Goal: Information Seeking & Learning: Learn about a topic

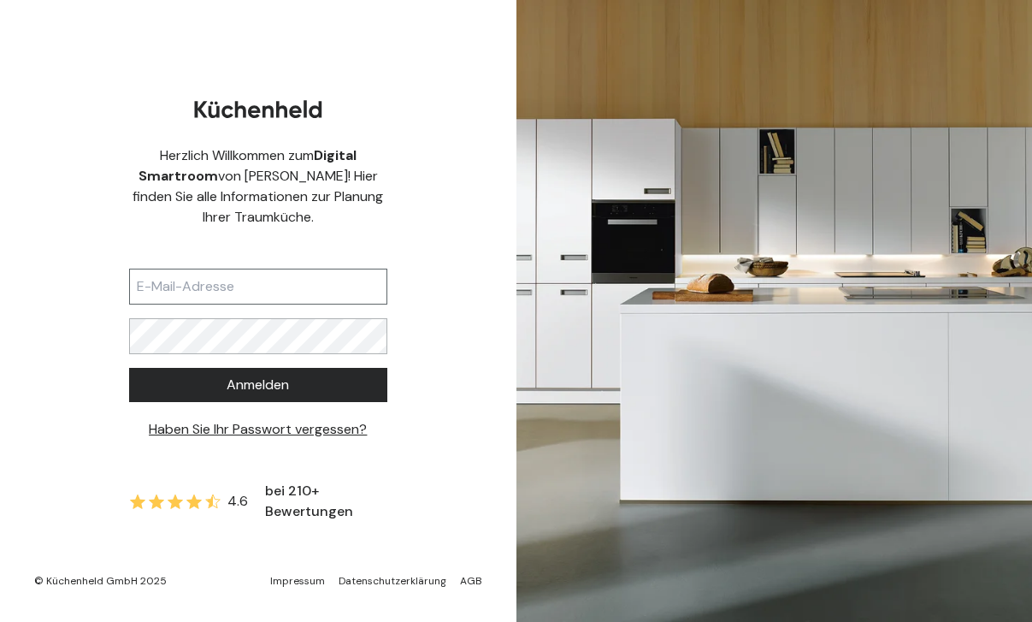
click at [267, 283] on input "text" at bounding box center [258, 287] width 258 height 36
type input "[EMAIL_ADDRESS][DOMAIN_NAME]"
click at [510, 354] on div "Herzlich Willkommen zum Digital Smartroom von [PERSON_NAME]! Hier finden Sie al…" at bounding box center [258, 311] width 517 height 622
click at [118, 325] on div "Herzlich Willkommen zum Digital Smartroom von [PERSON_NAME]! Hier finden Sie al…" at bounding box center [258, 311] width 517 height 622
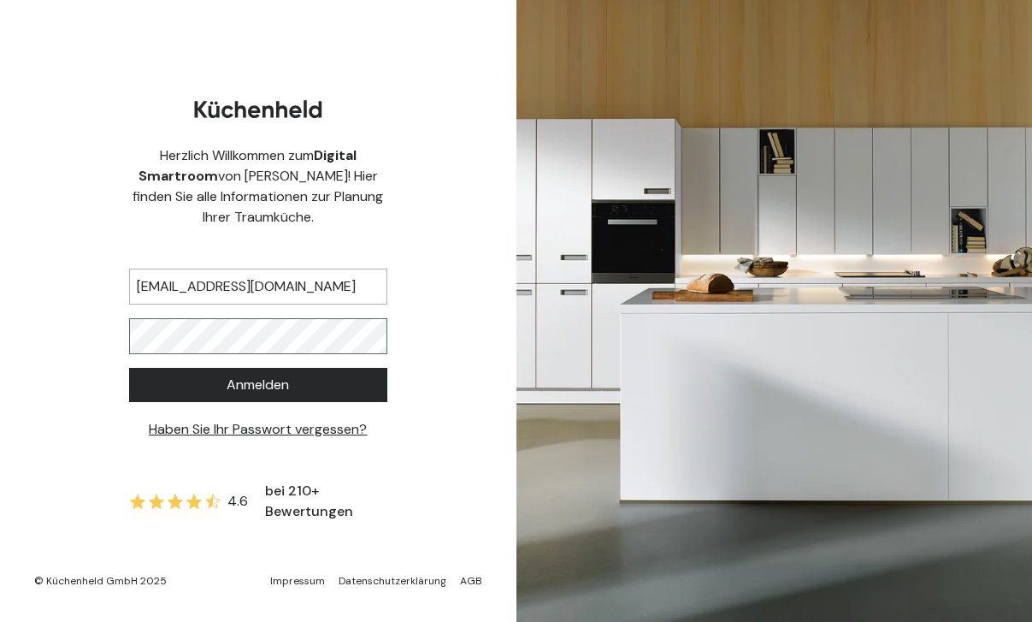
click at [257, 385] on button "Anmelden" at bounding box center [258, 385] width 258 height 34
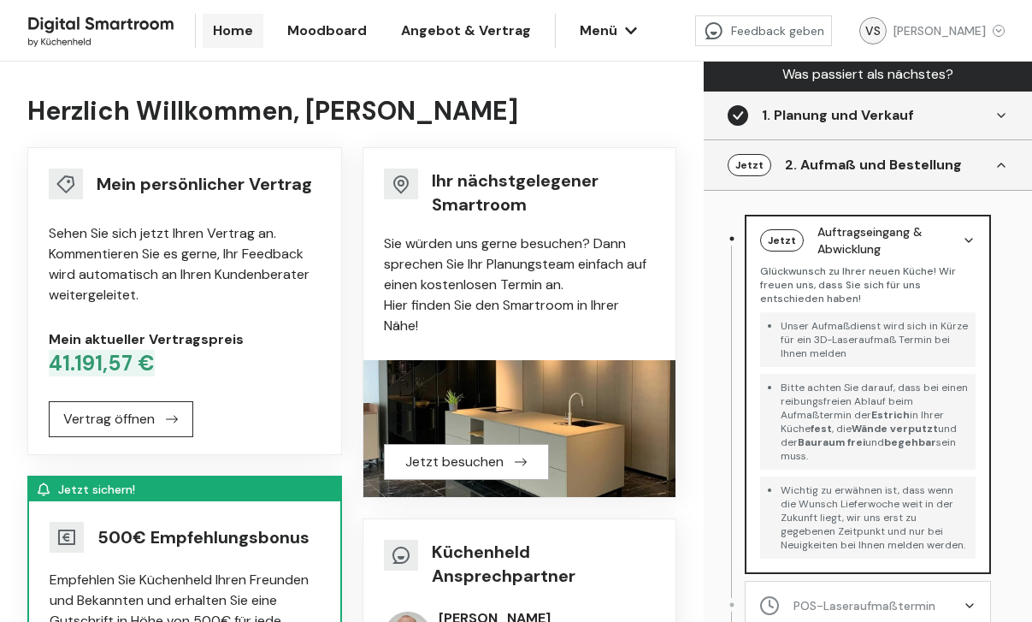
click at [446, 21] on span "Angebot & Vertrag" at bounding box center [466, 31] width 130 height 21
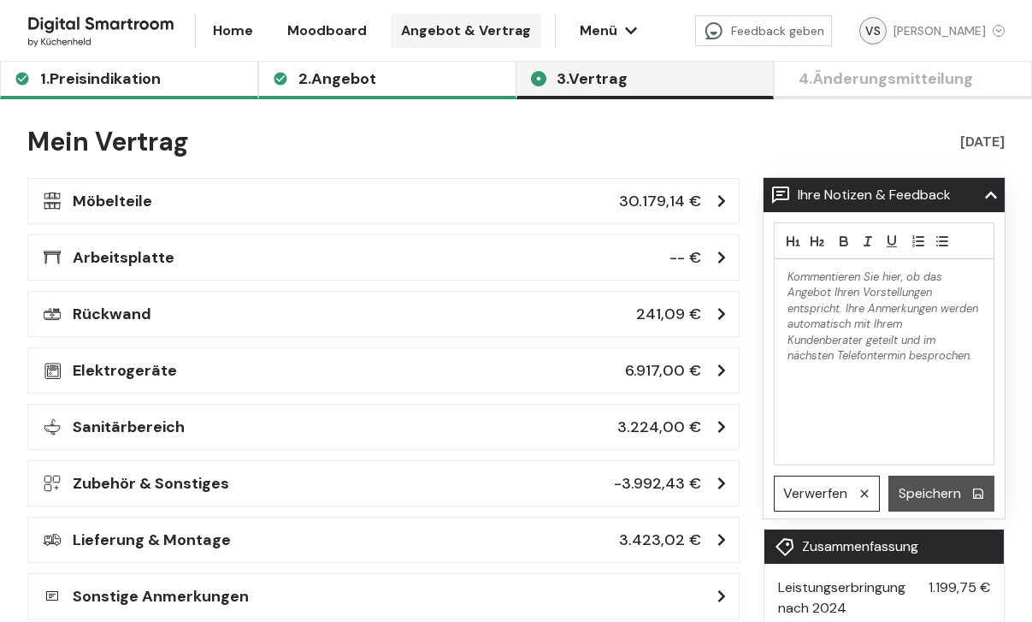
click at [162, 266] on h3 "Arbeitsplatte" at bounding box center [124, 257] width 102 height 24
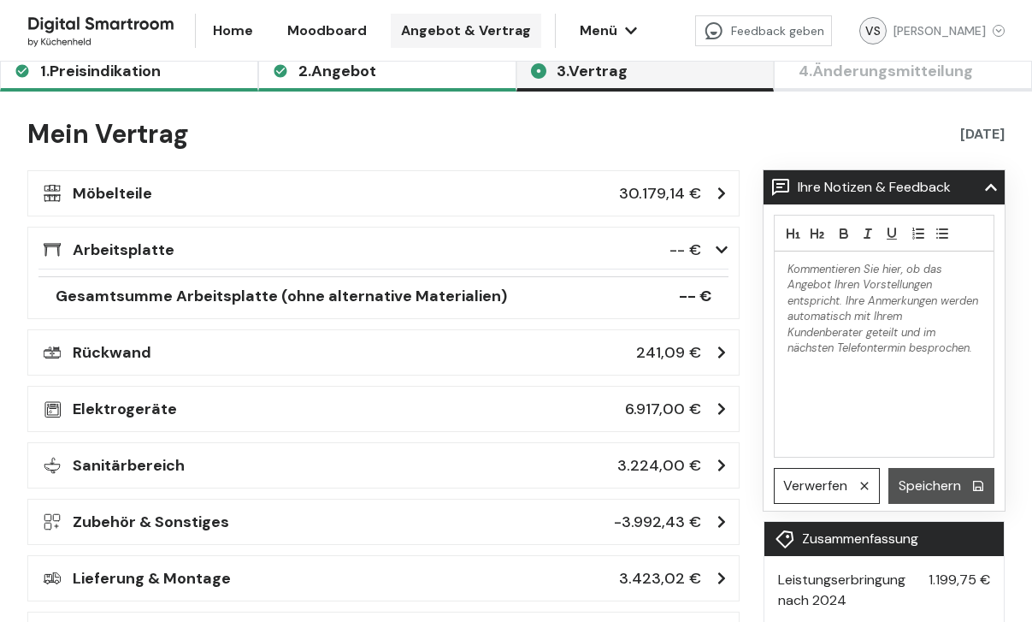
scroll to position [11, 0]
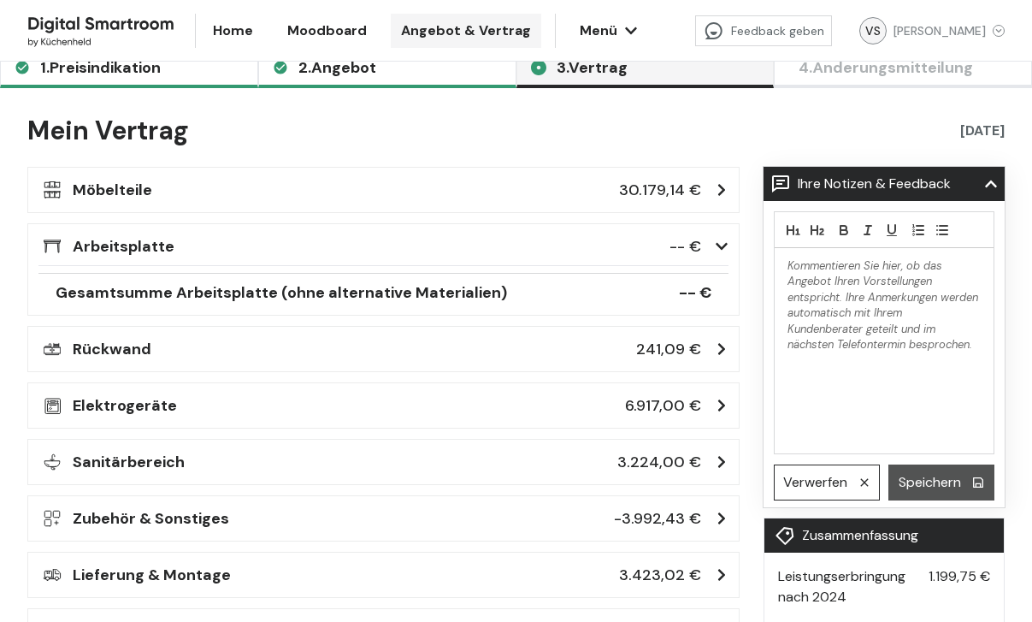
click at [168, 203] on div "Möbelteile 30.179,14 € Hersteller : Next 125 Wichtig! Vorerst ist nur die Front…" at bounding box center [383, 190] width 712 height 46
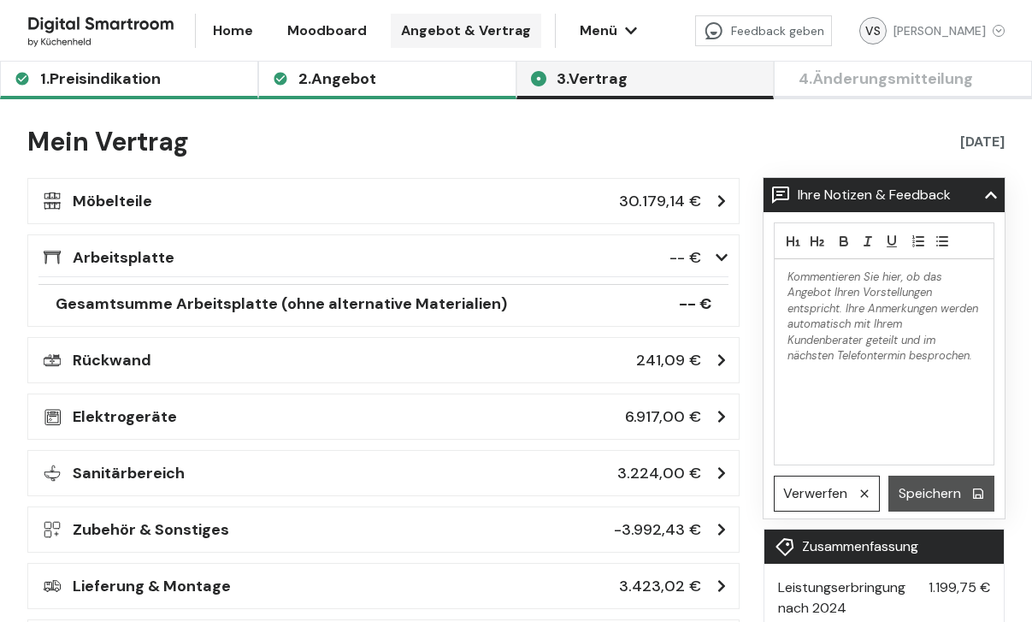
scroll to position [0, 0]
click at [579, 26] on button "Menü" at bounding box center [607, 31] width 75 height 34
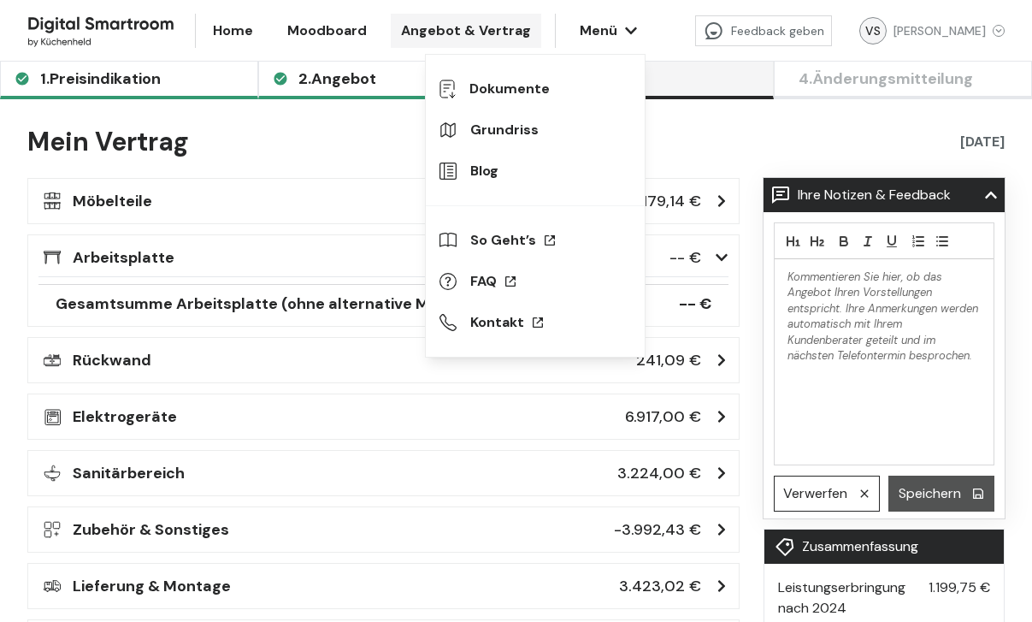
click at [361, 45] on link "Moodboard" at bounding box center [327, 31] width 100 height 34
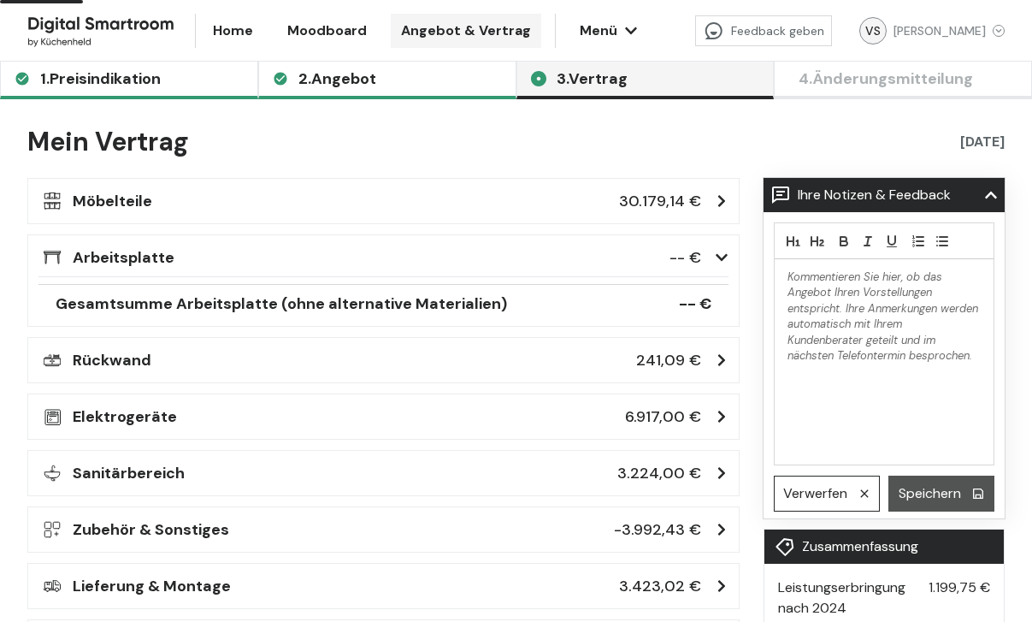
click at [323, 28] on span "Moodboard" at bounding box center [327, 31] width 80 height 21
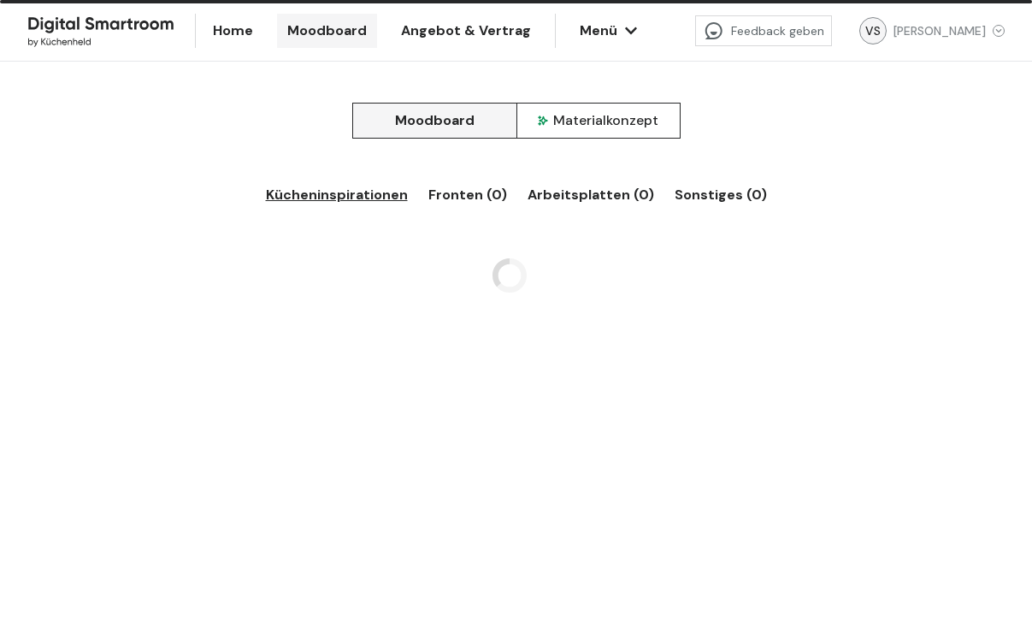
click at [323, 28] on span "Moodboard" at bounding box center [327, 31] width 80 height 21
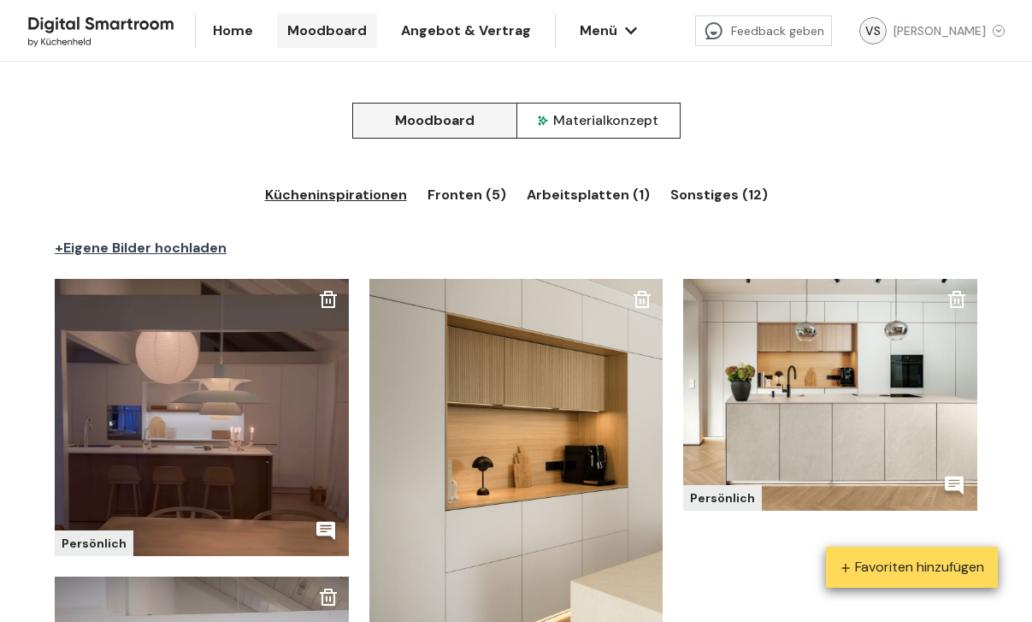
click at [573, 115] on div "Materialkonzept" at bounding box center [598, 120] width 121 height 21
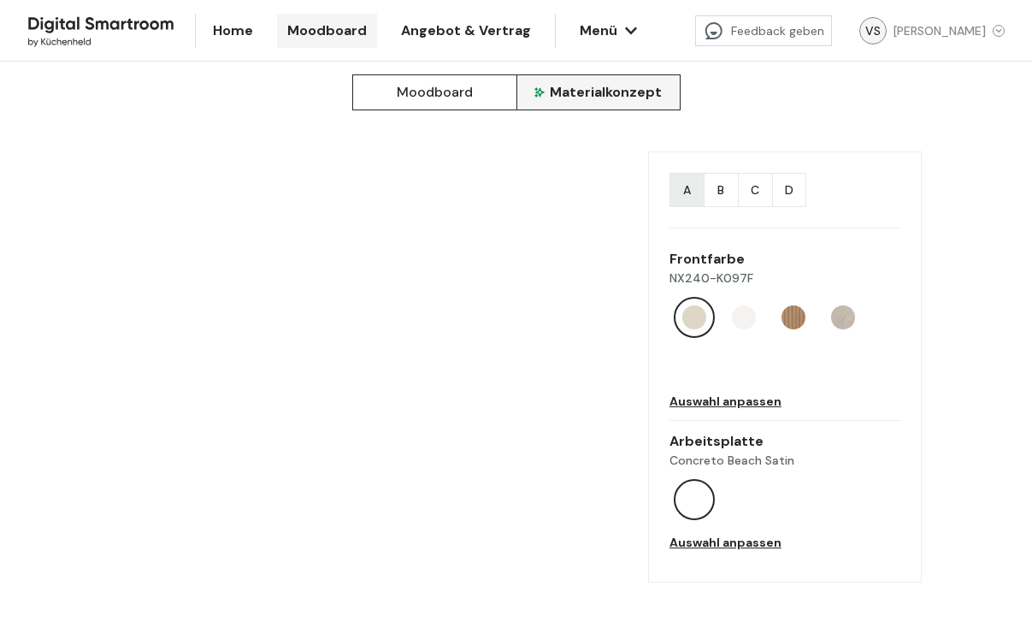
scroll to position [25, 0]
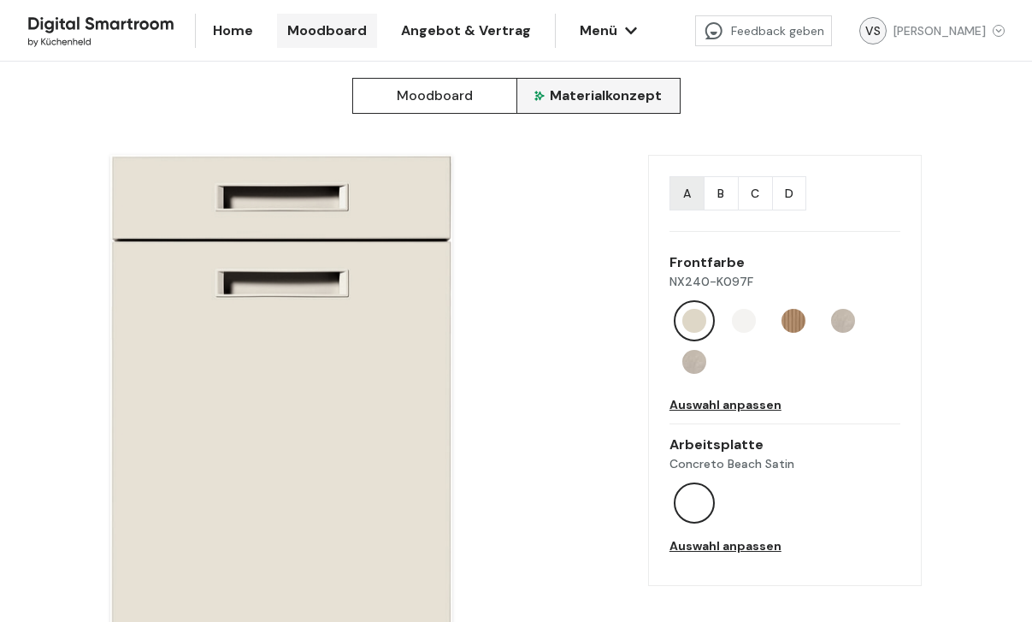
click at [750, 320] on img at bounding box center [744, 321] width 24 height 24
click at [790, 316] on img at bounding box center [794, 321] width 24 height 24
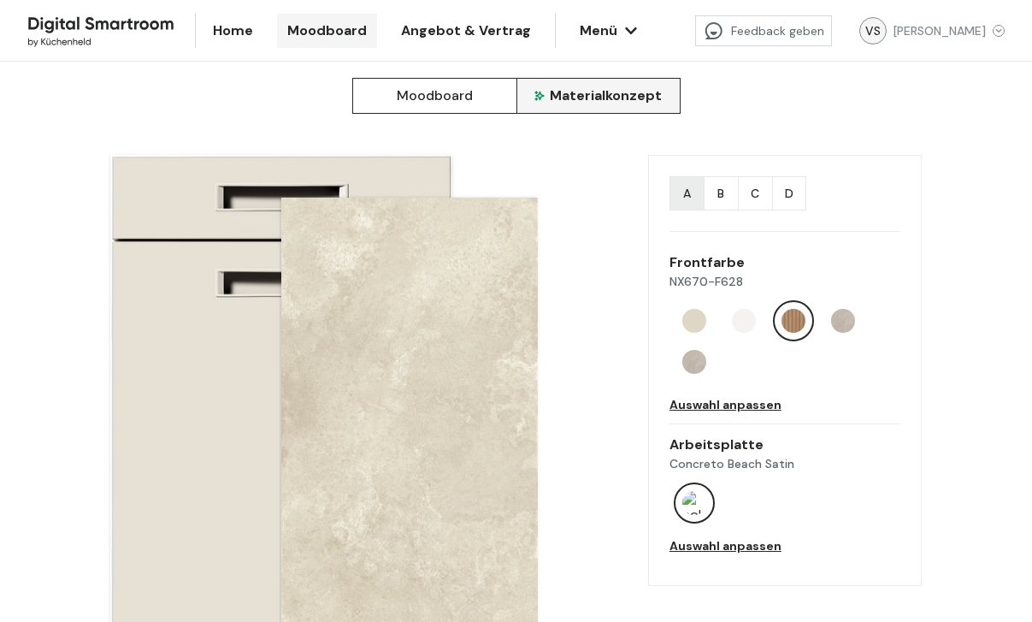
click at [847, 314] on img at bounding box center [843, 321] width 24 height 24
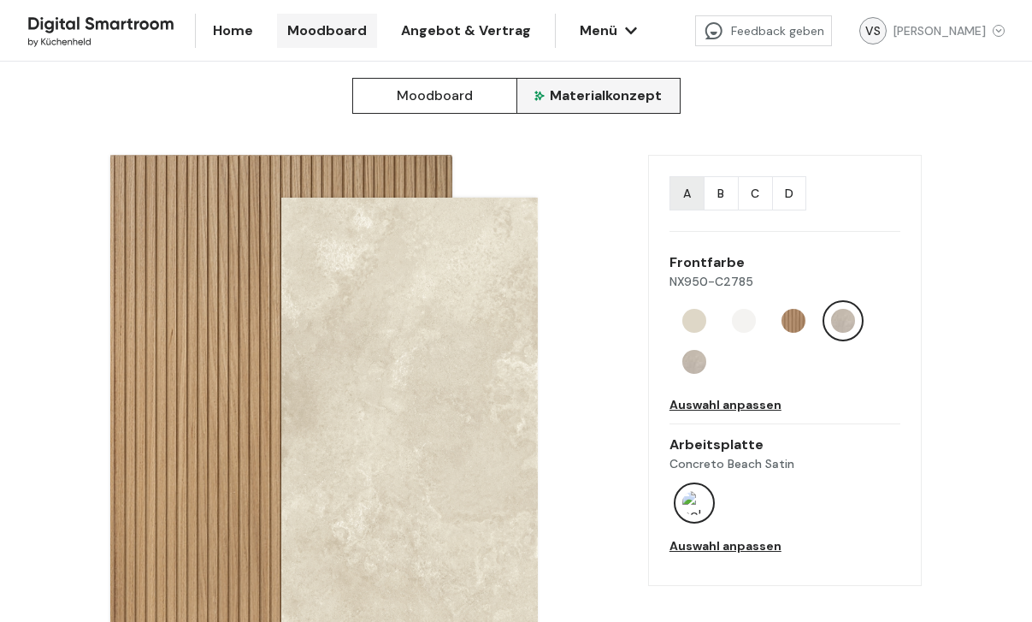
click at [696, 356] on img at bounding box center [694, 362] width 24 height 24
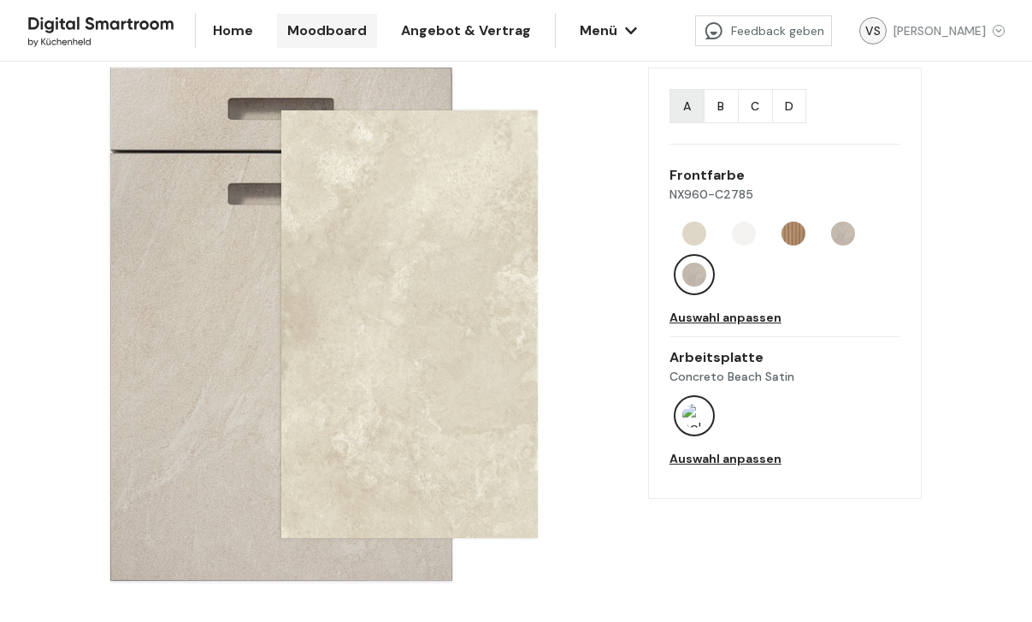
scroll to position [112, 0]
click at [682, 457] on div "Auswahl anpassen" at bounding box center [785, 458] width 231 height 17
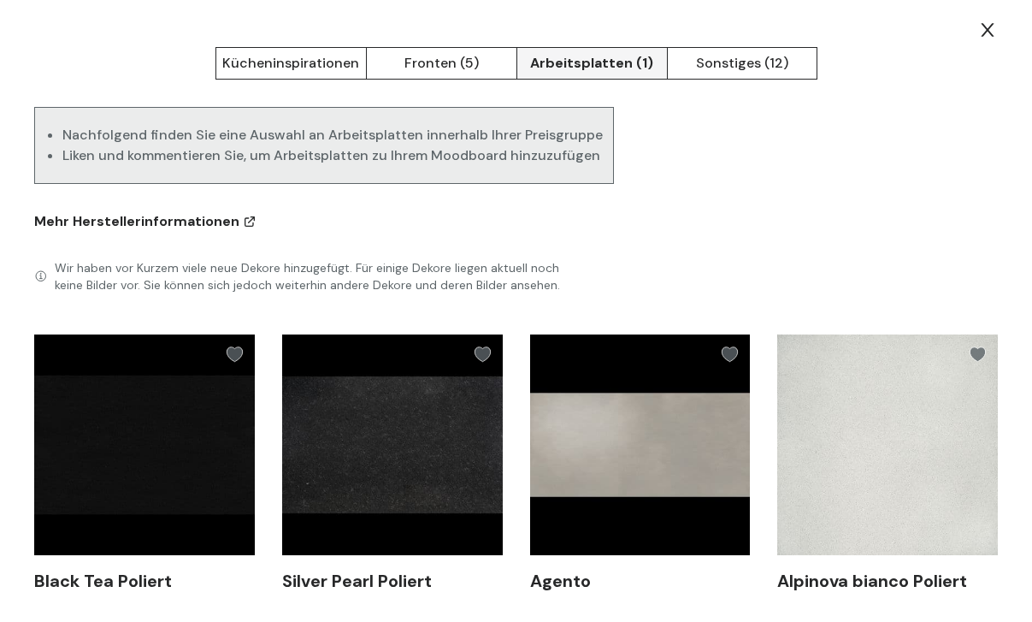
click at [435, 60] on button "Fronten (5)" at bounding box center [441, 63] width 151 height 32
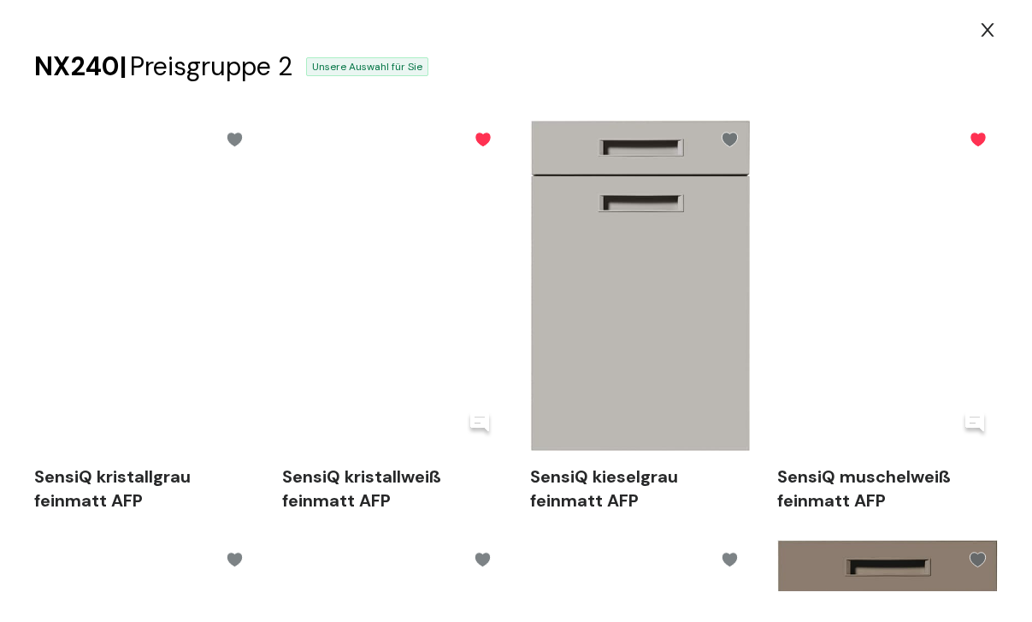
scroll to position [257, 0]
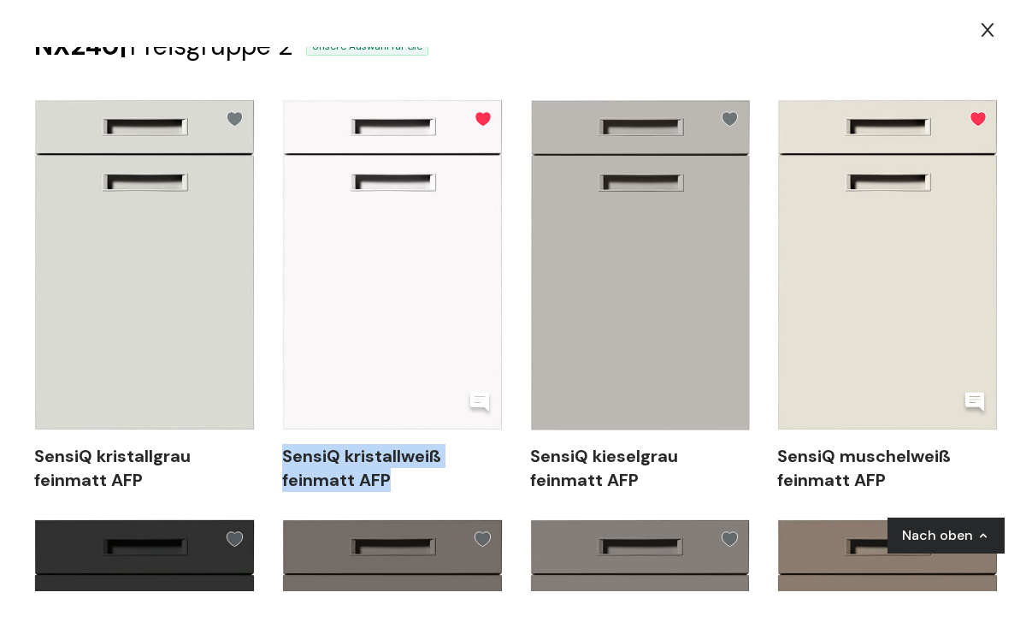
drag, startPoint x: 403, startPoint y: 480, endPoint x: 277, endPoint y: 447, distance: 129.8
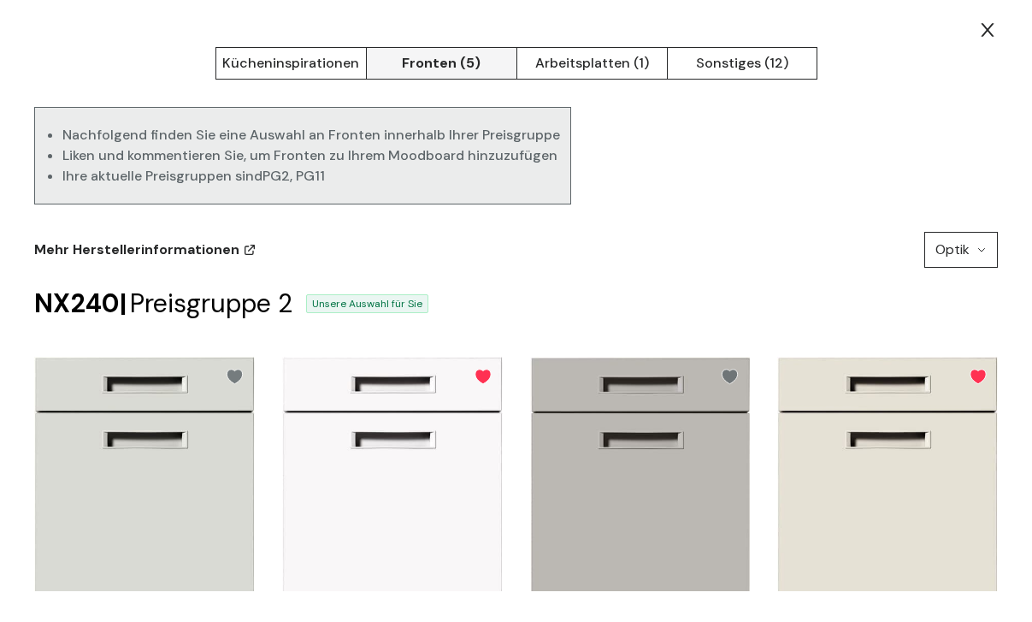
scroll to position [0, 0]
click at [604, 64] on button "Arbeitsplatten (1)" at bounding box center [592, 63] width 151 height 32
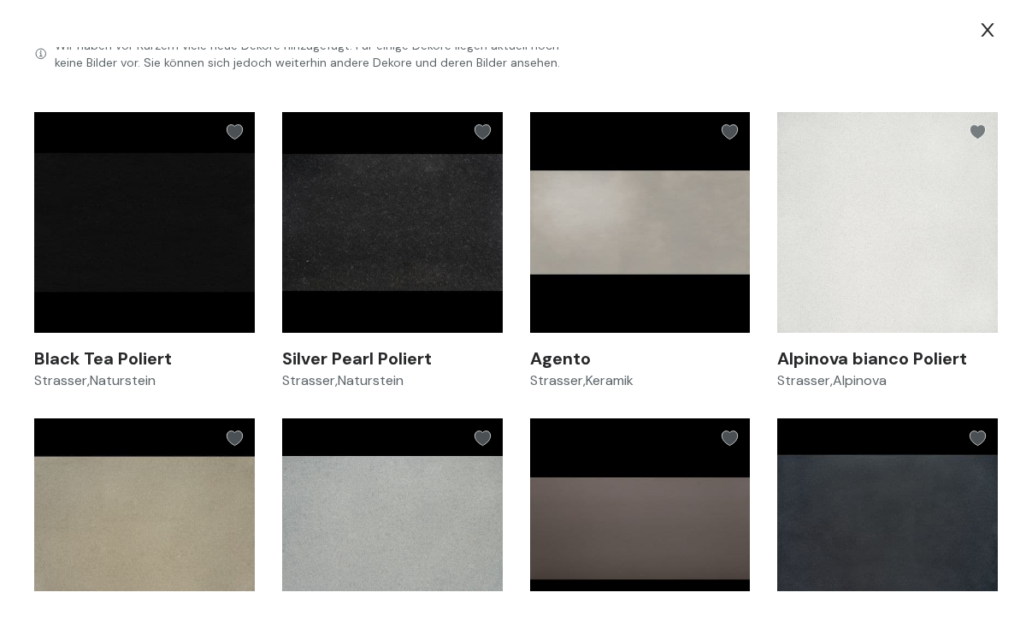
scroll to position [233, 0]
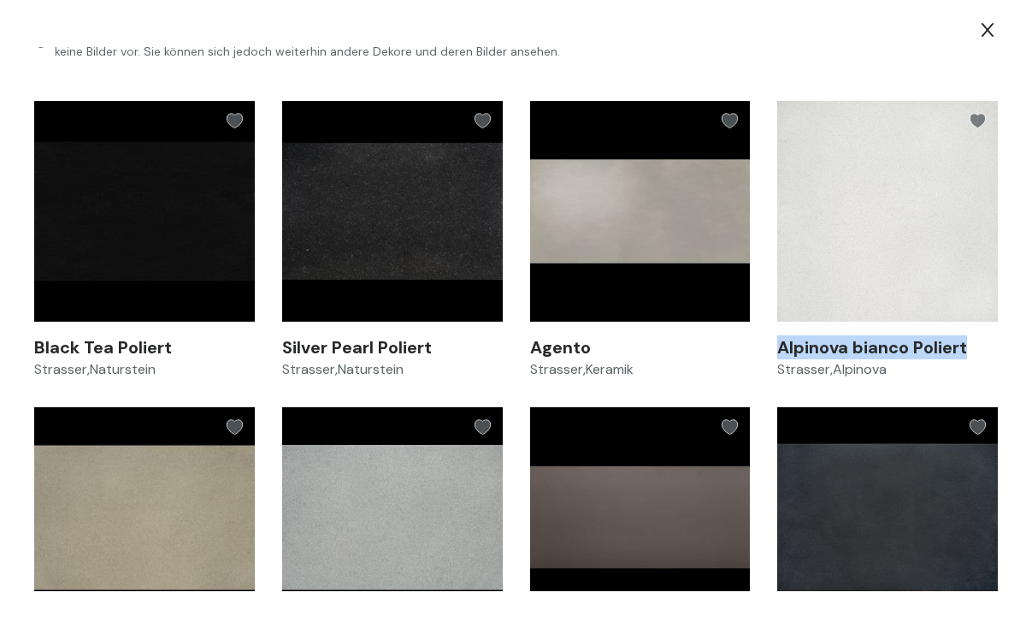
drag, startPoint x: 956, startPoint y: 344, endPoint x: 780, endPoint y: 345, distance: 176.2
click at [780, 345] on span "Alpinova bianco Poliert" at bounding box center [887, 347] width 221 height 24
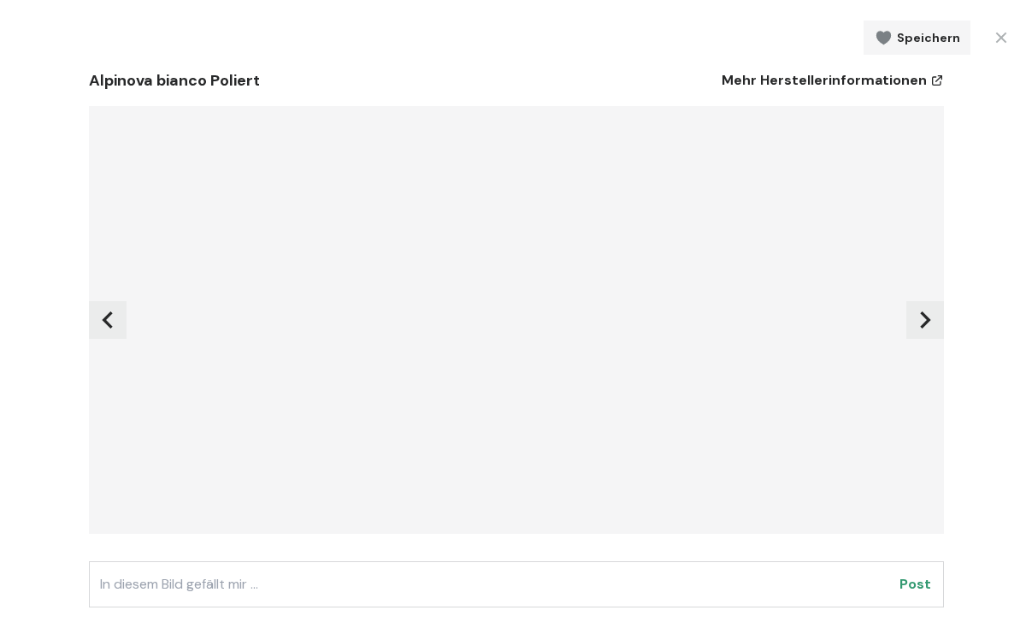
click at [869, 241] on div "Alpinova bianco Poliert Mehr Herstellerinformationen Post Hersteller Strasser M…" at bounding box center [516, 409] width 855 height 708
click at [920, 322] on icon at bounding box center [925, 319] width 10 height 17
click at [996, 36] on icon at bounding box center [1001, 37] width 11 height 11
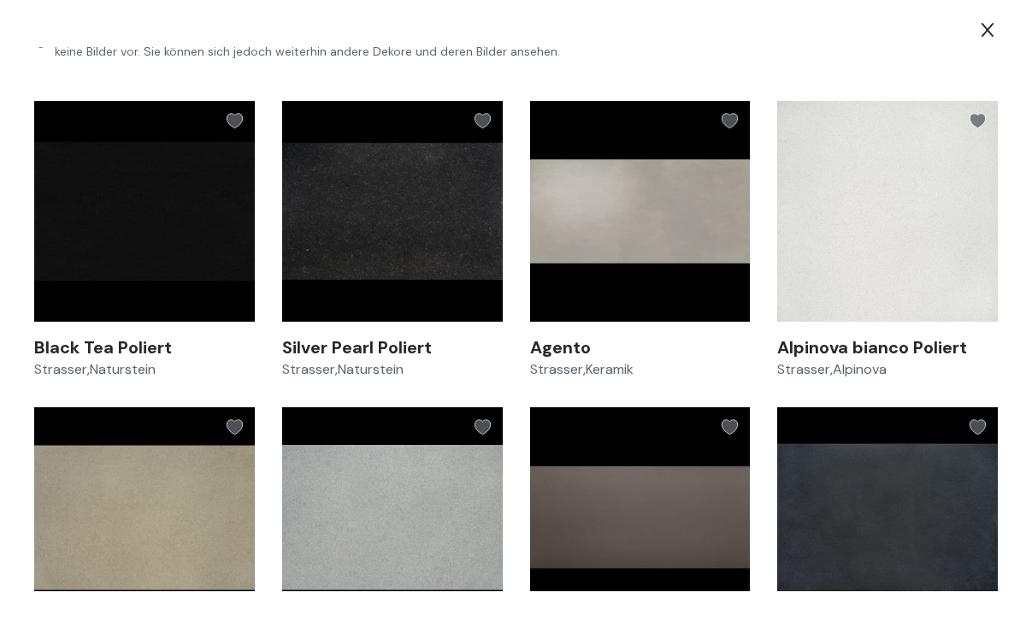
click at [872, 234] on img at bounding box center [887, 211] width 221 height 221
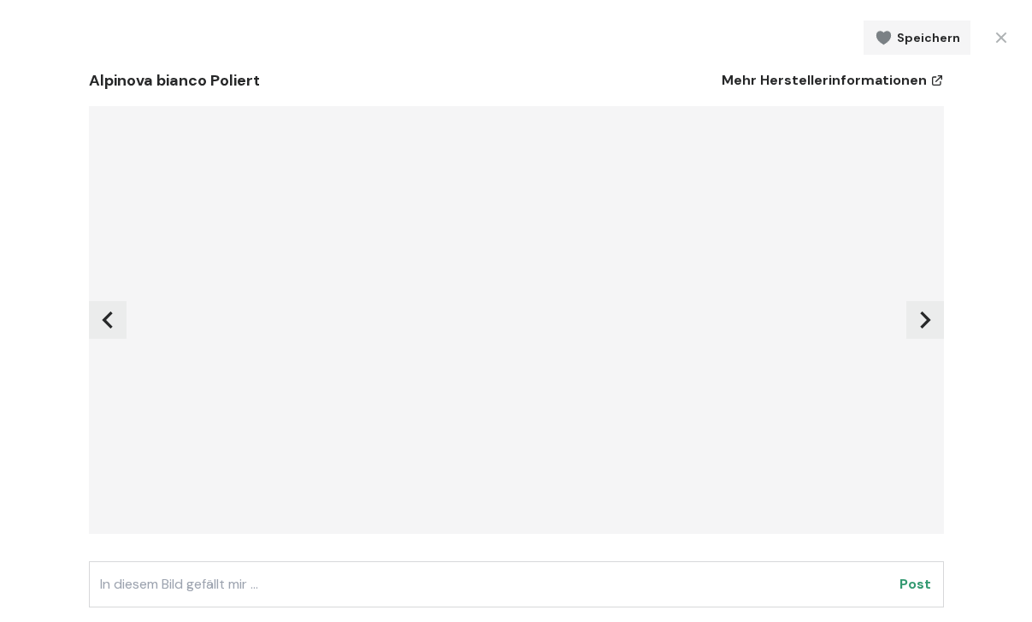
scroll to position [-1, 0]
click at [511, 318] on img at bounding box center [517, 320] width 428 height 428
click at [552, 333] on img at bounding box center [517, 320] width 428 height 428
click at [913, 318] on icon at bounding box center [925, 320] width 34 height 34
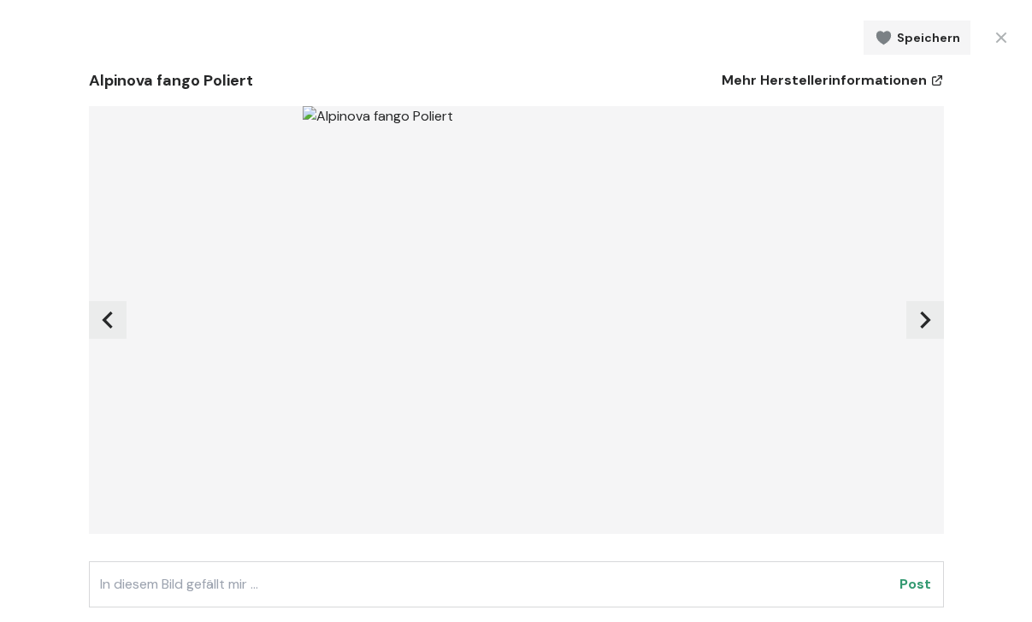
click at [913, 318] on icon at bounding box center [925, 320] width 34 height 34
click at [991, 34] on icon at bounding box center [1001, 37] width 21 height 21
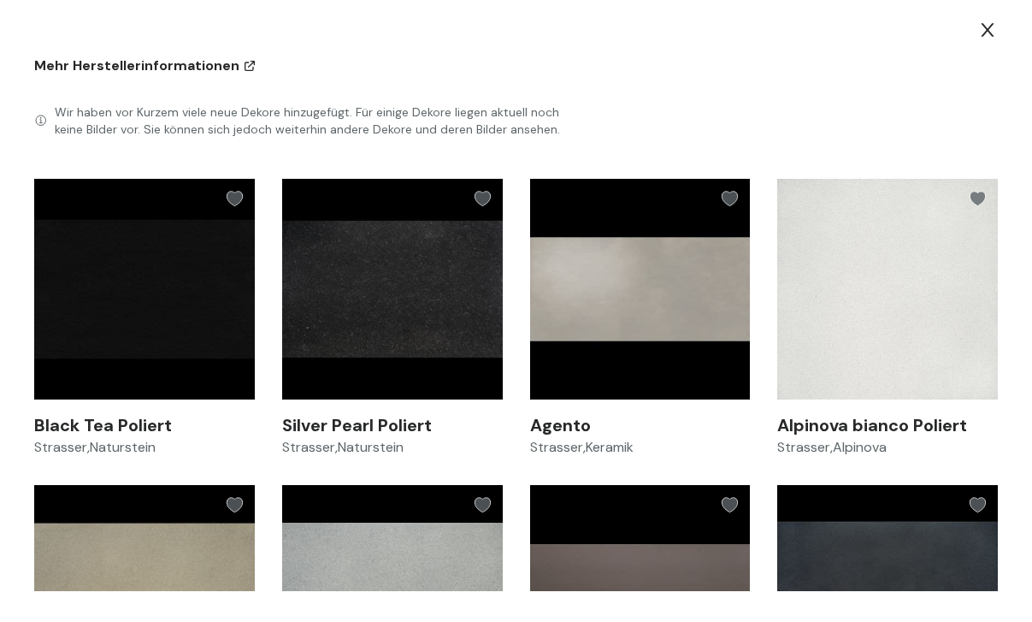
scroll to position [166, 0]
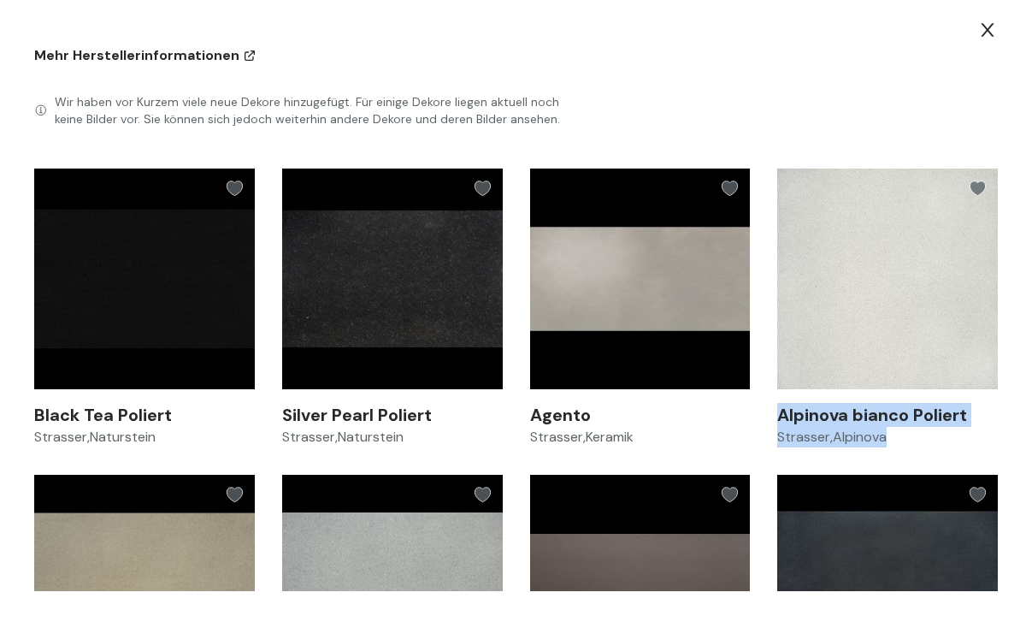
drag, startPoint x: 904, startPoint y: 442, endPoint x: 773, endPoint y: 415, distance: 133.7
copy div "Alpinova bianco Poliert Strasser , Alpinova"
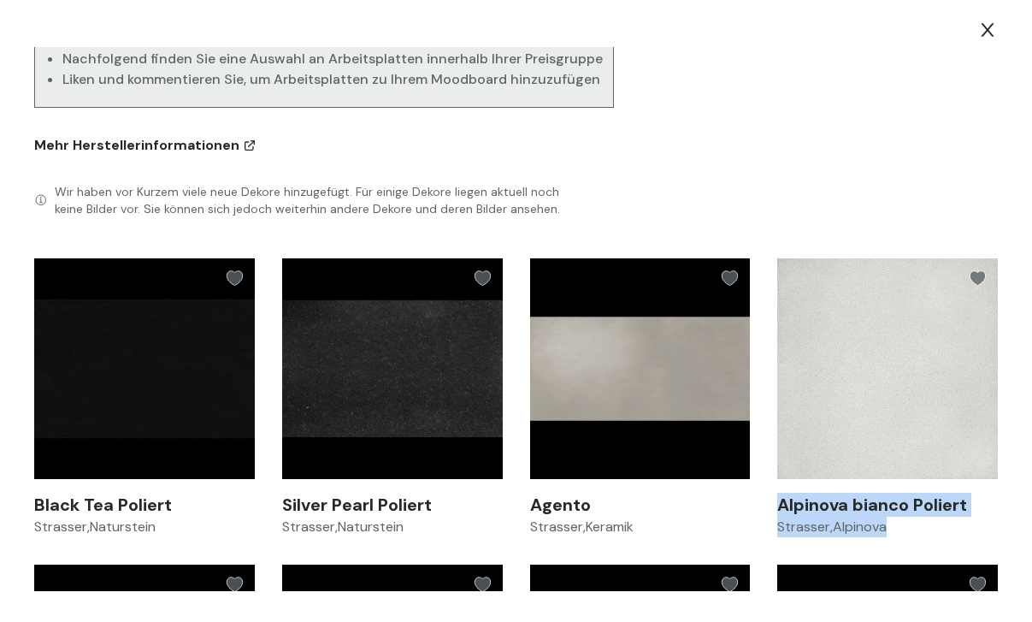
scroll to position [77, 0]
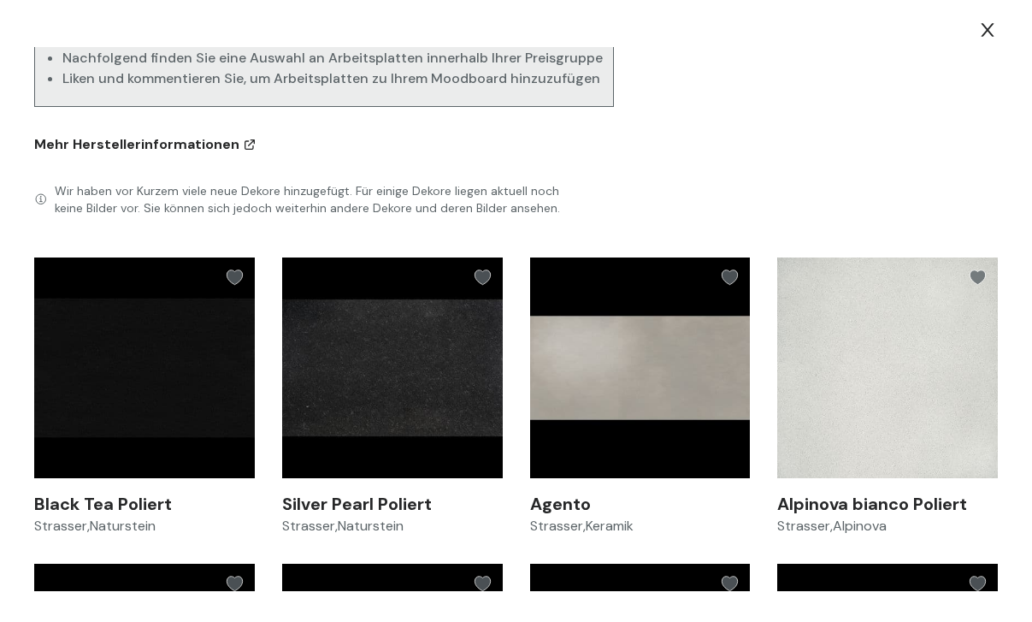
click at [983, 277] on icon at bounding box center [977, 277] width 15 height 15
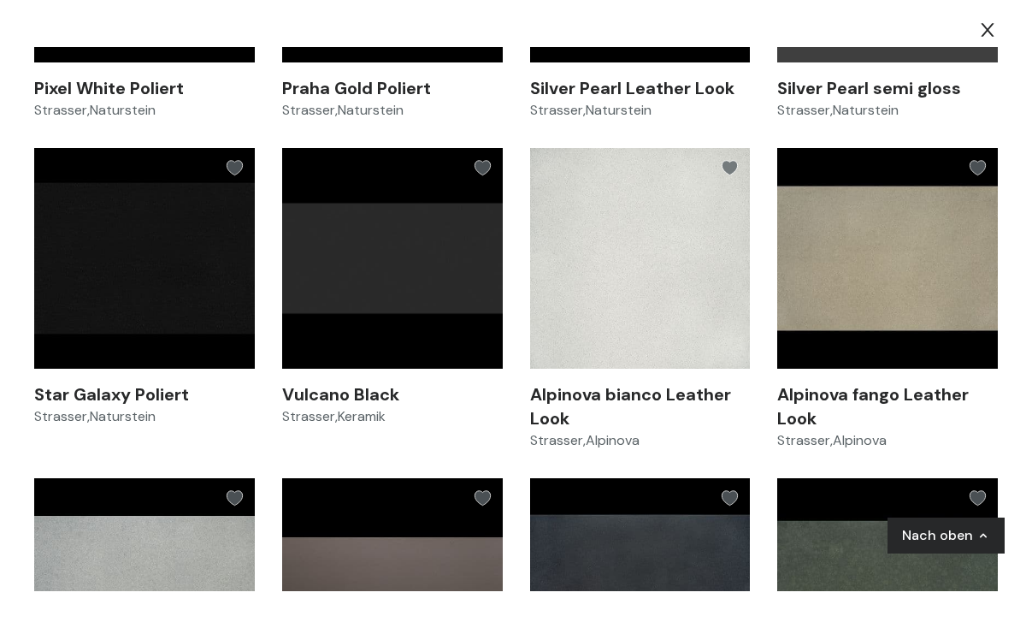
scroll to position [2477, 0]
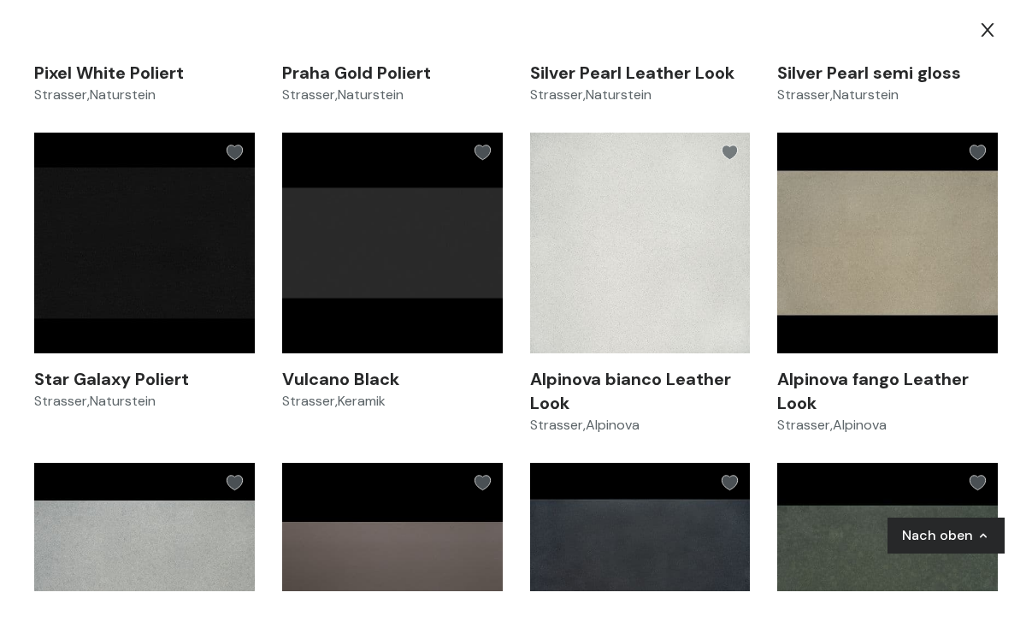
click at [728, 150] on icon at bounding box center [730, 152] width 15 height 15
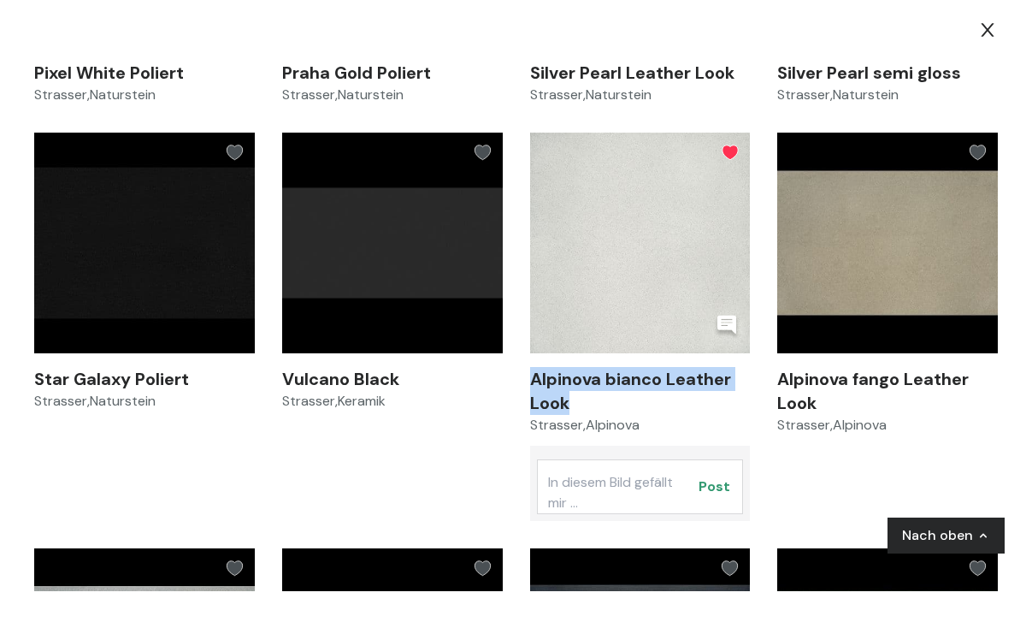
drag, startPoint x: 579, startPoint y: 398, endPoint x: 528, endPoint y: 372, distance: 57.4
copy span "Alpinova bianco Leather Look"
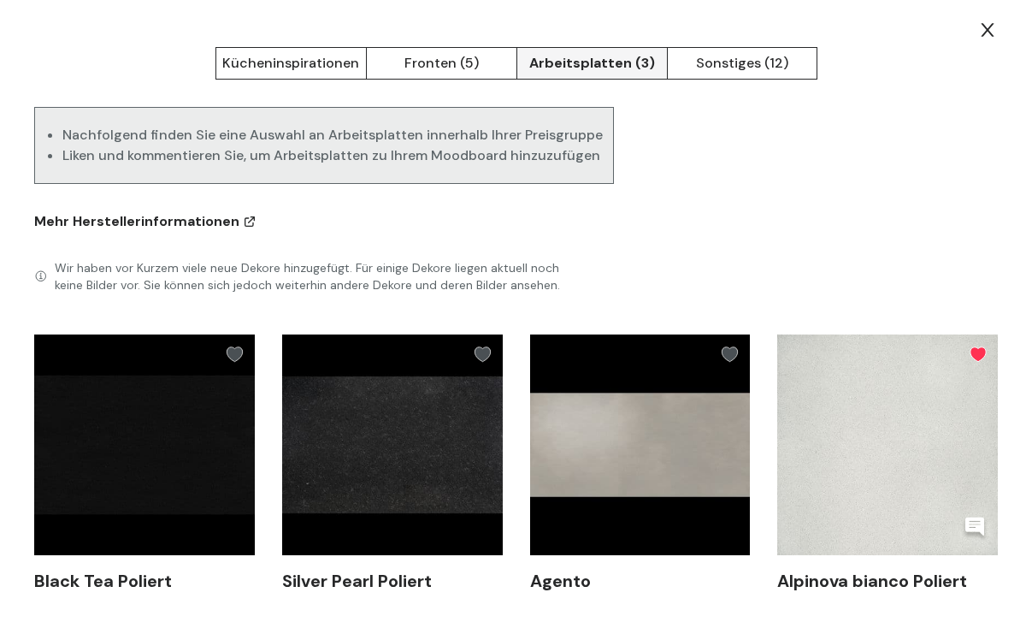
scroll to position [0, 0]
click at [746, 58] on button "Sonstiges (12)" at bounding box center [742, 63] width 151 height 32
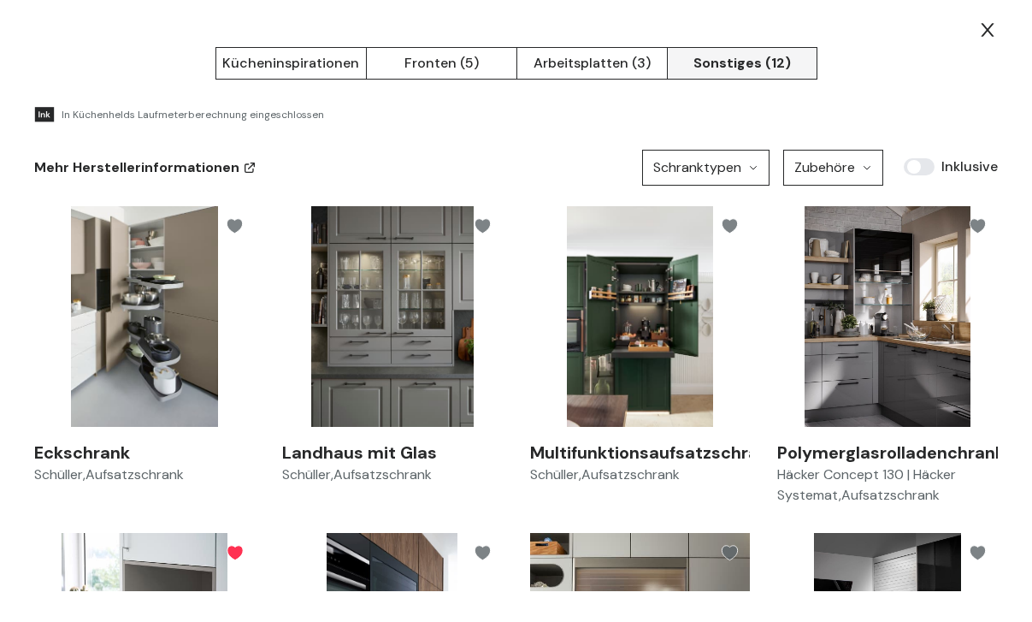
click at [300, 62] on button "Kücheninspirationen" at bounding box center [291, 63] width 151 height 32
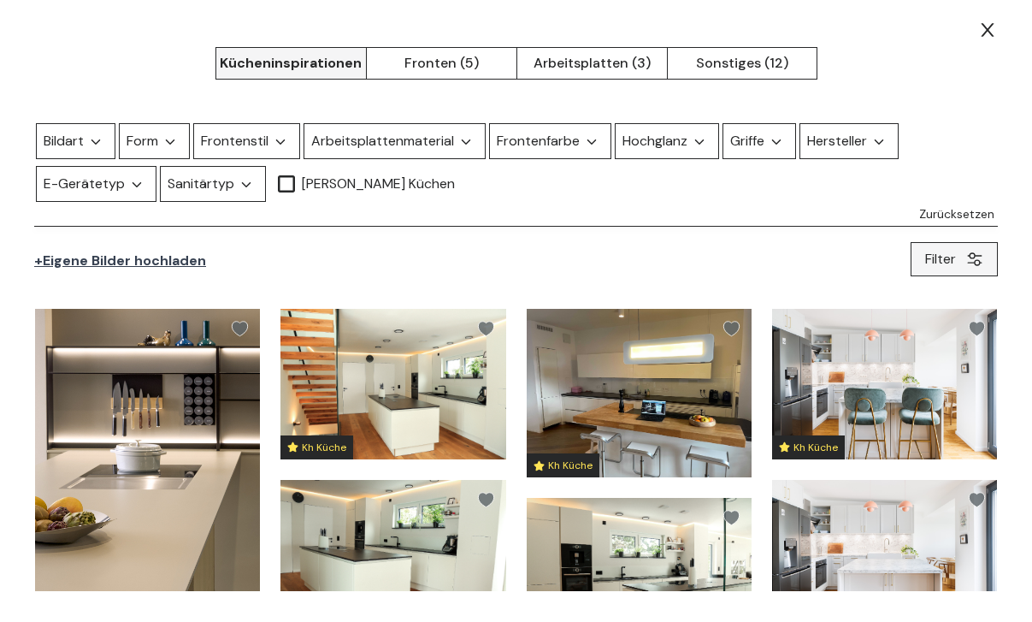
click at [421, 56] on button "Fronten (5)" at bounding box center [441, 63] width 151 height 32
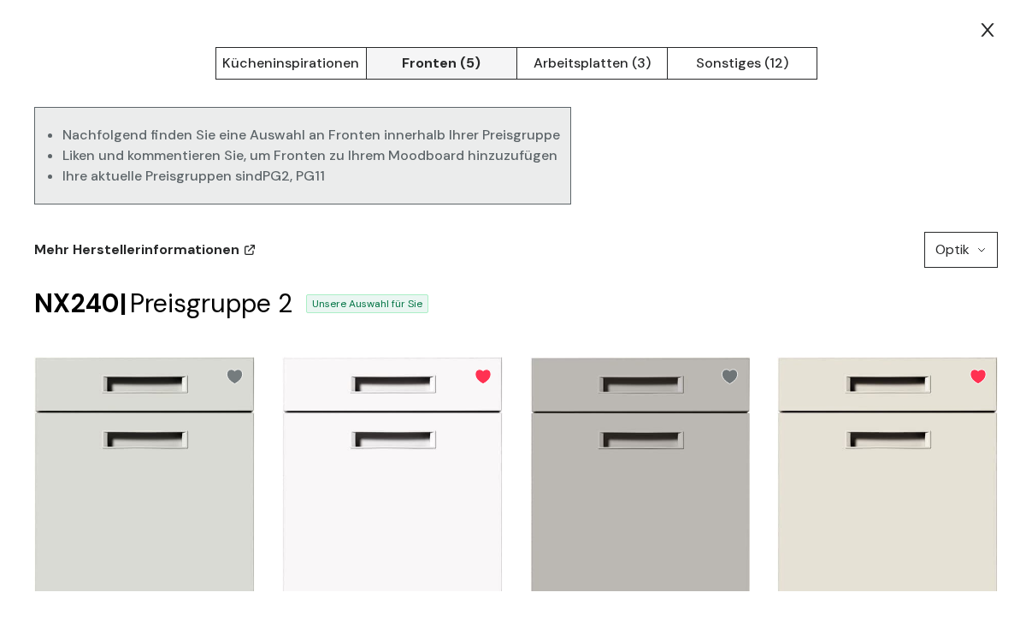
scroll to position [2, 0]
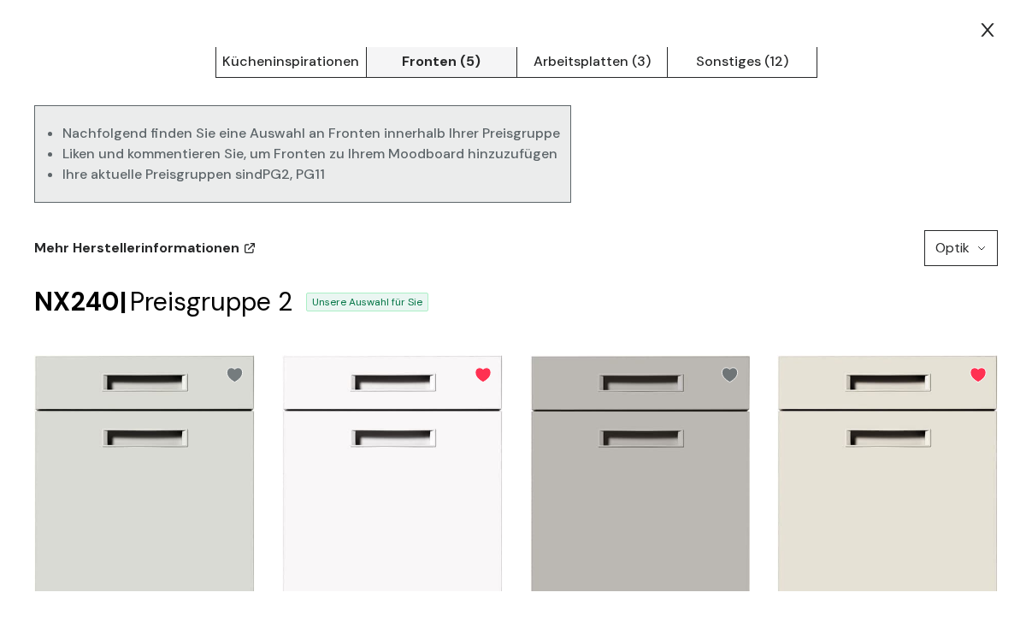
click at [563, 63] on button "Arbeitsplatten (3)" at bounding box center [592, 61] width 151 height 32
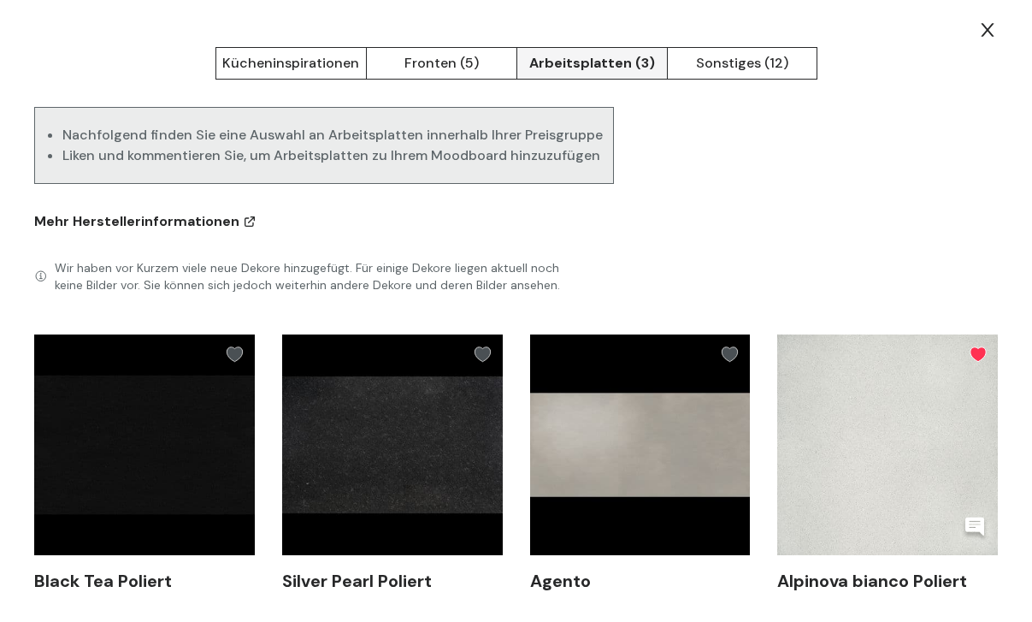
click at [421, 61] on button "Fronten (5)" at bounding box center [441, 63] width 151 height 32
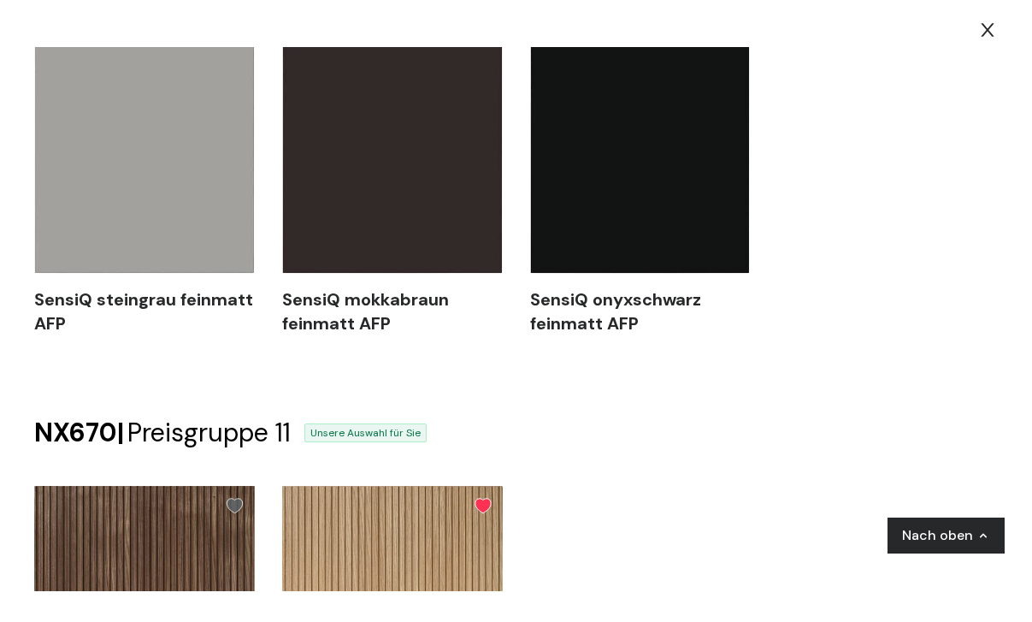
scroll to position [1255, 0]
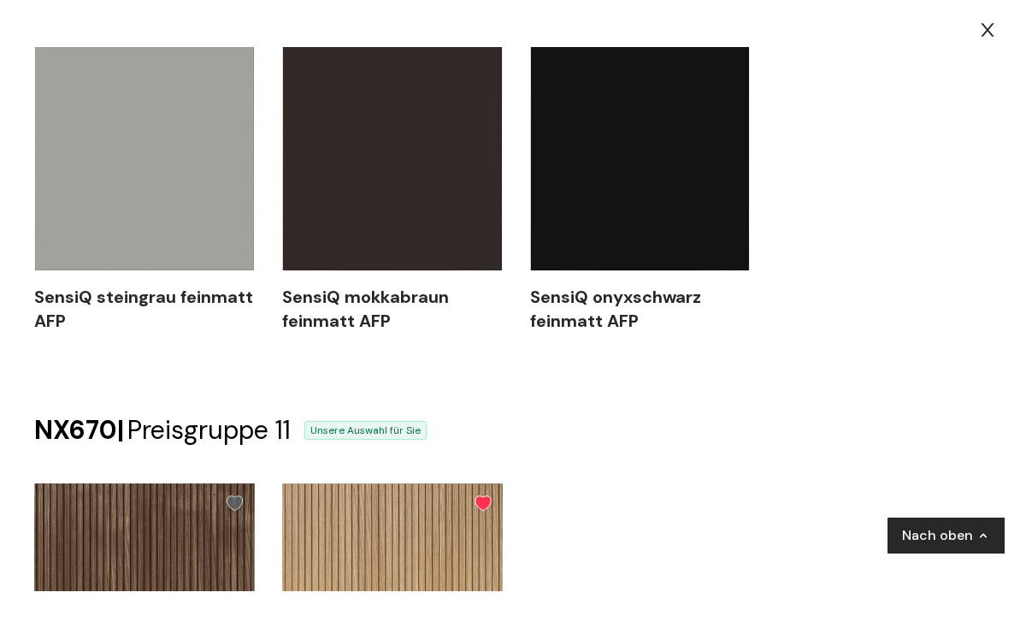
click at [165, 223] on img at bounding box center [144, 105] width 221 height 331
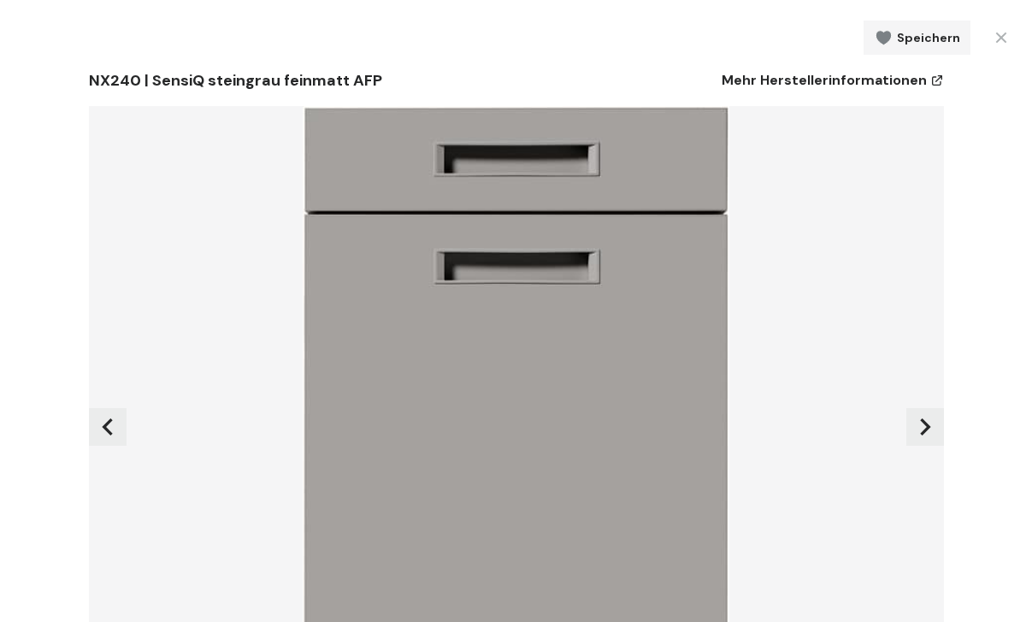
click at [991, 31] on icon at bounding box center [1001, 37] width 21 height 21
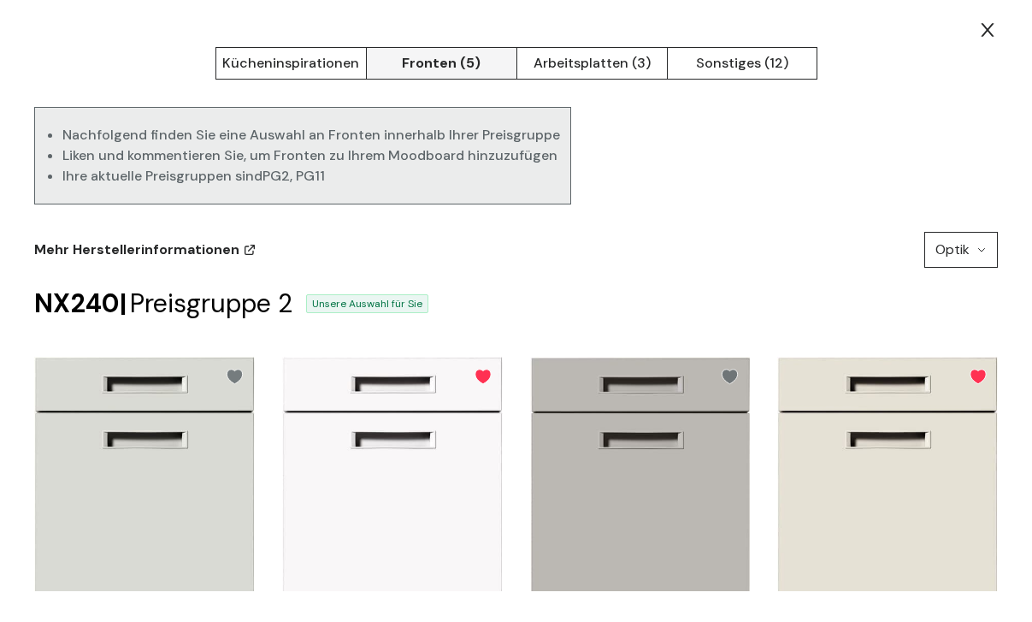
scroll to position [0, 0]
click at [960, 248] on span "Optik" at bounding box center [953, 249] width 34 height 21
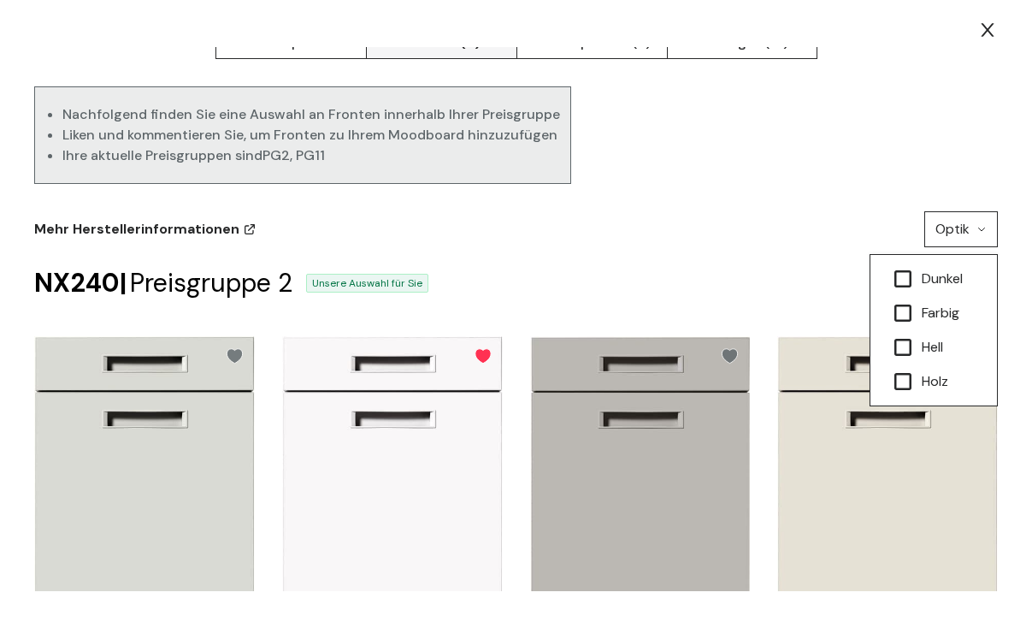
scroll to position [21, 0]
click at [901, 345] on icon at bounding box center [903, 346] width 17 height 17
click at [836, 268] on div "NX240 | Preisgruppe 2 Unsere Auswahl für Sie" at bounding box center [516, 282] width 964 height 31
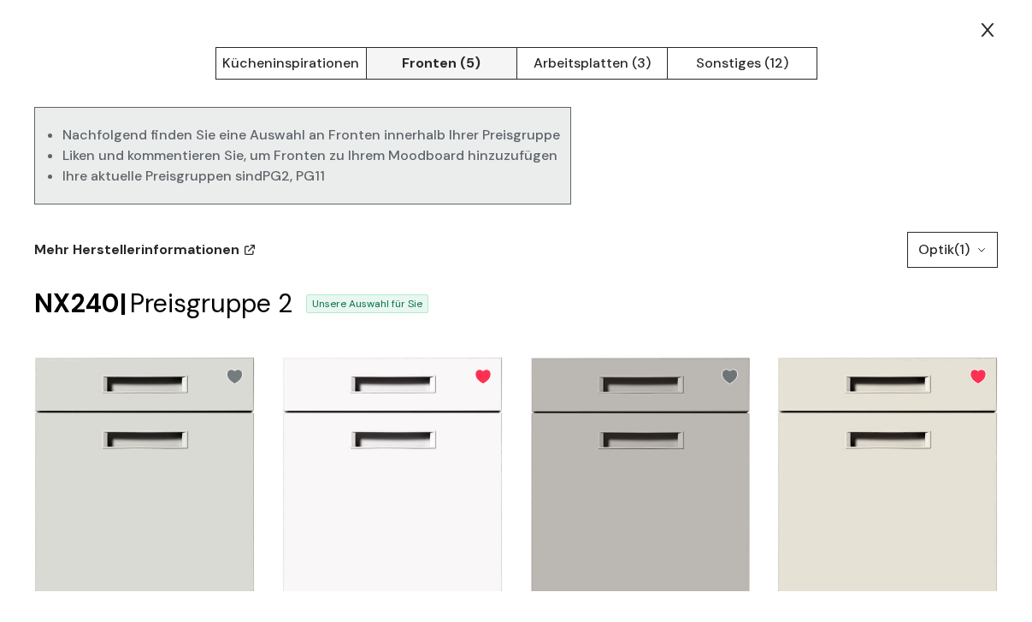
scroll to position [0, 0]
click at [585, 64] on button "Arbeitsplatten (3)" at bounding box center [592, 63] width 151 height 32
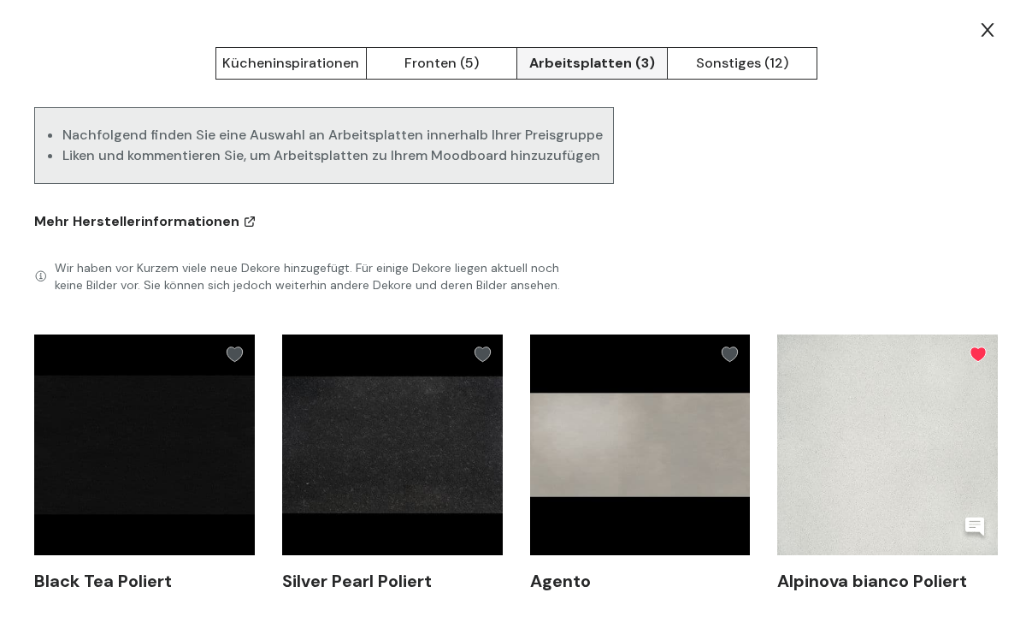
scroll to position [50, 0]
click at [601, 59] on button "Arbeitsplatten (3)" at bounding box center [592, 63] width 151 height 32
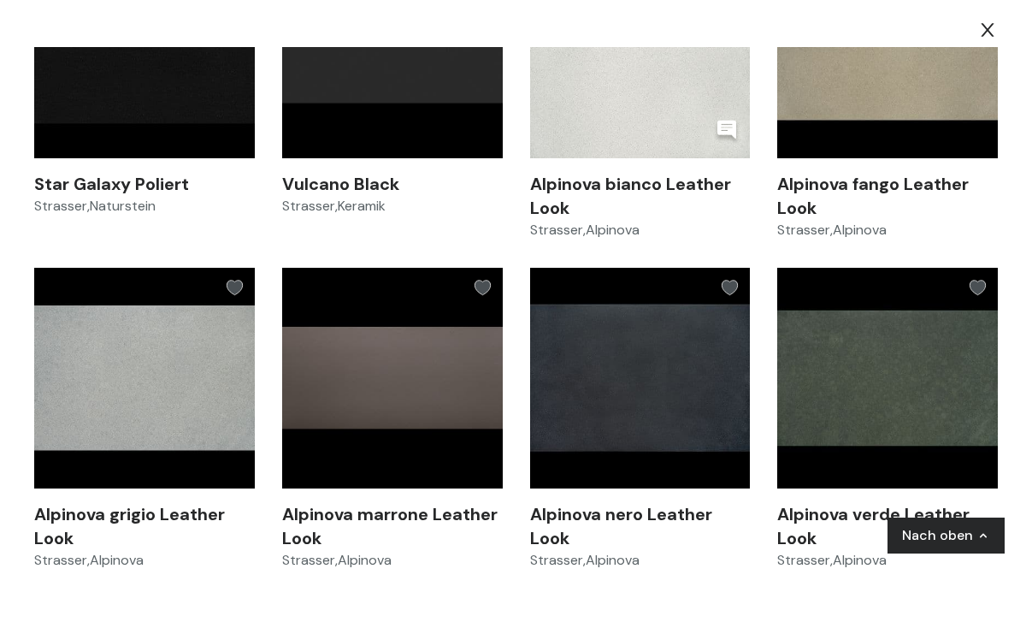
scroll to position [112, 0]
click at [967, 538] on span "Nach oben" at bounding box center [937, 535] width 71 height 21
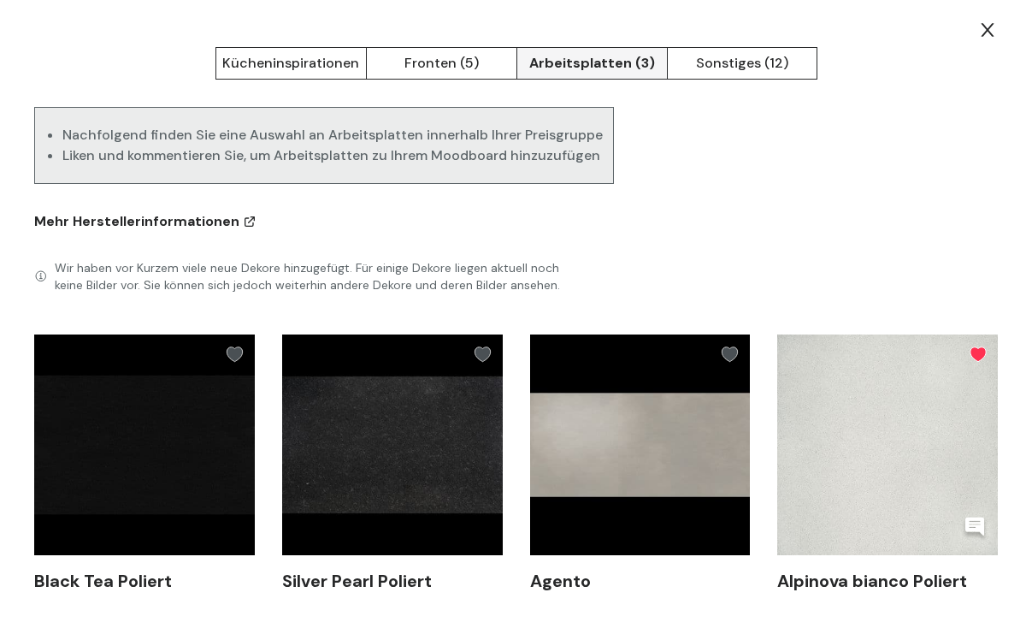
scroll to position [27, 0]
click at [991, 26] on icon at bounding box center [988, 29] width 13 height 13
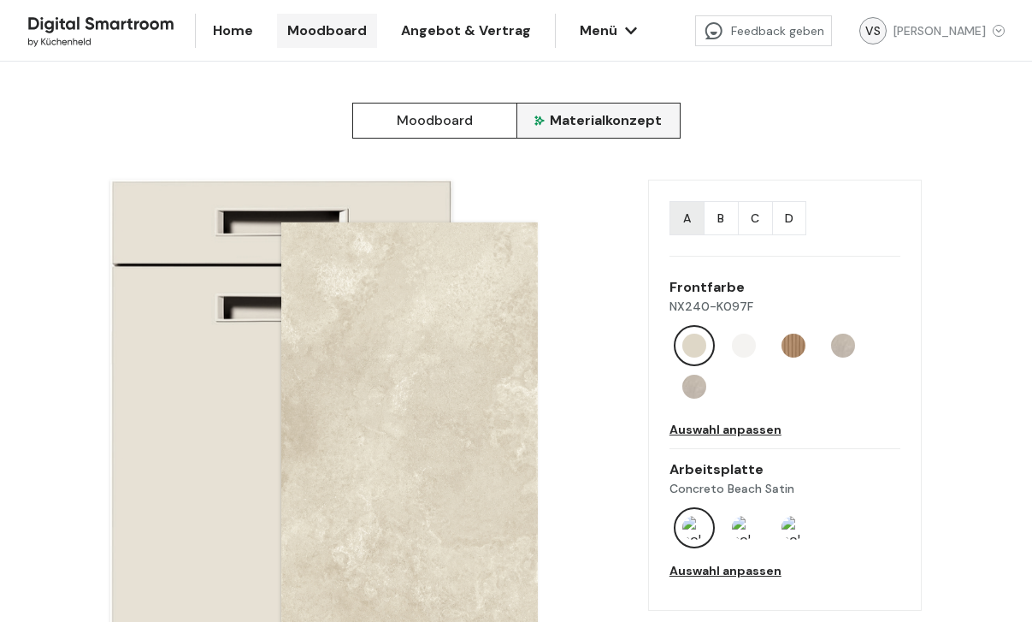
scroll to position [0, 0]
click at [747, 344] on img at bounding box center [744, 346] width 24 height 24
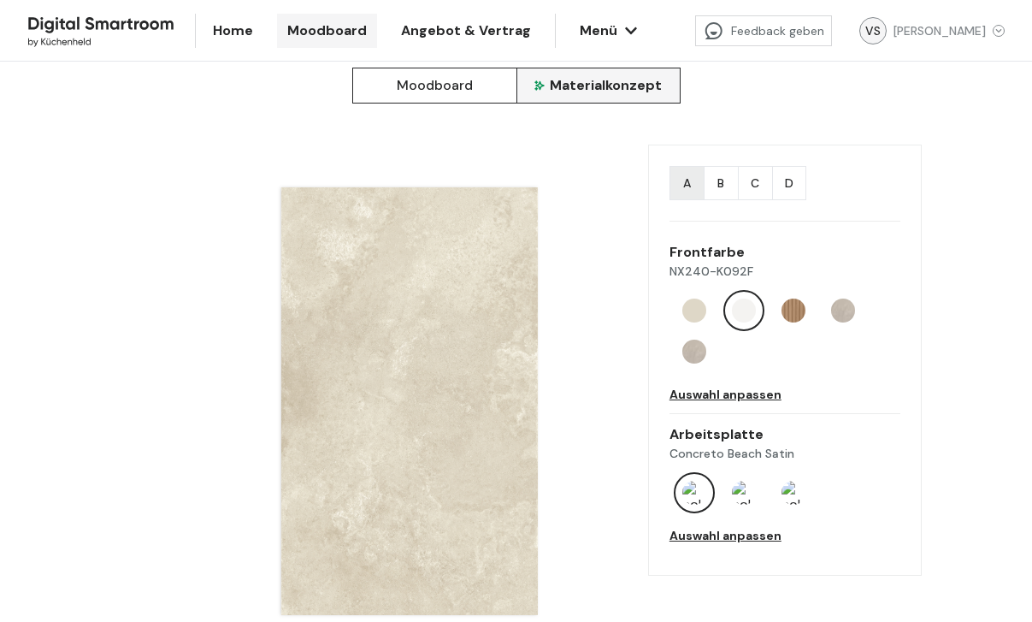
scroll to position [37, 0]
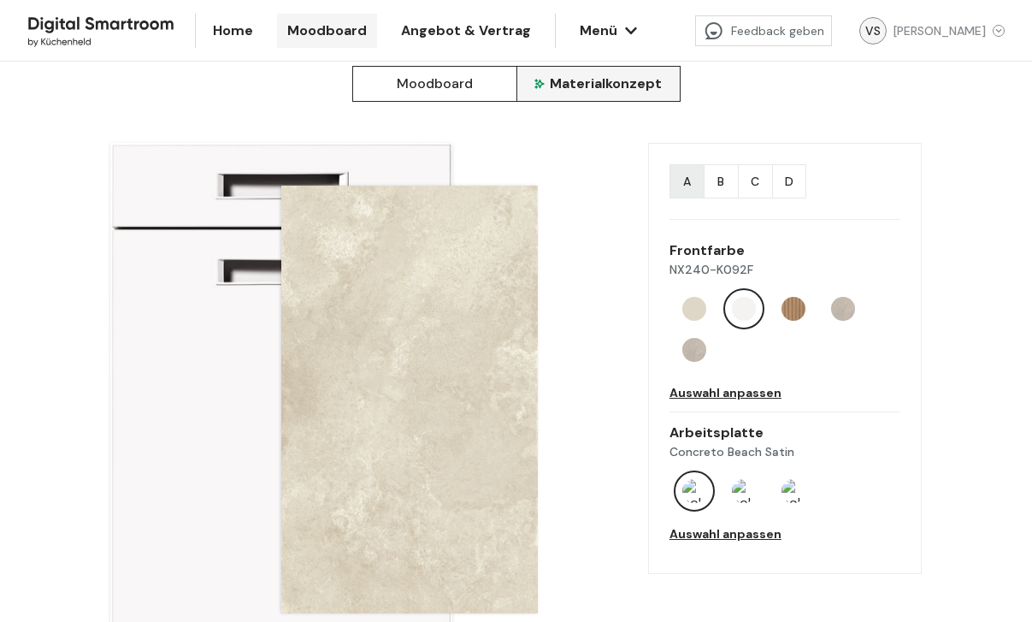
click at [800, 304] on img at bounding box center [794, 309] width 24 height 24
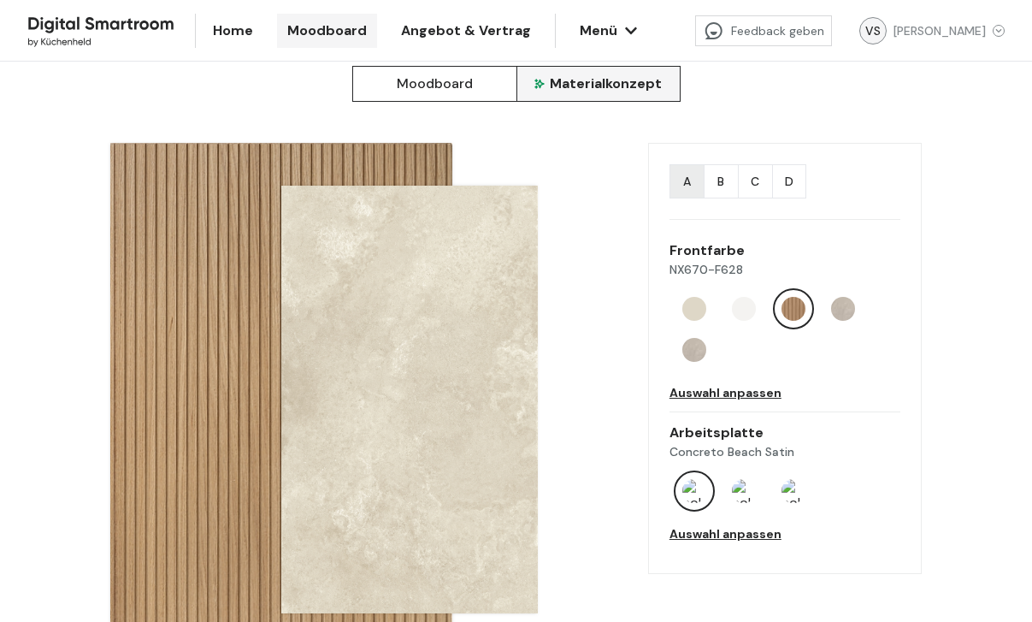
click at [848, 304] on img at bounding box center [843, 309] width 24 height 24
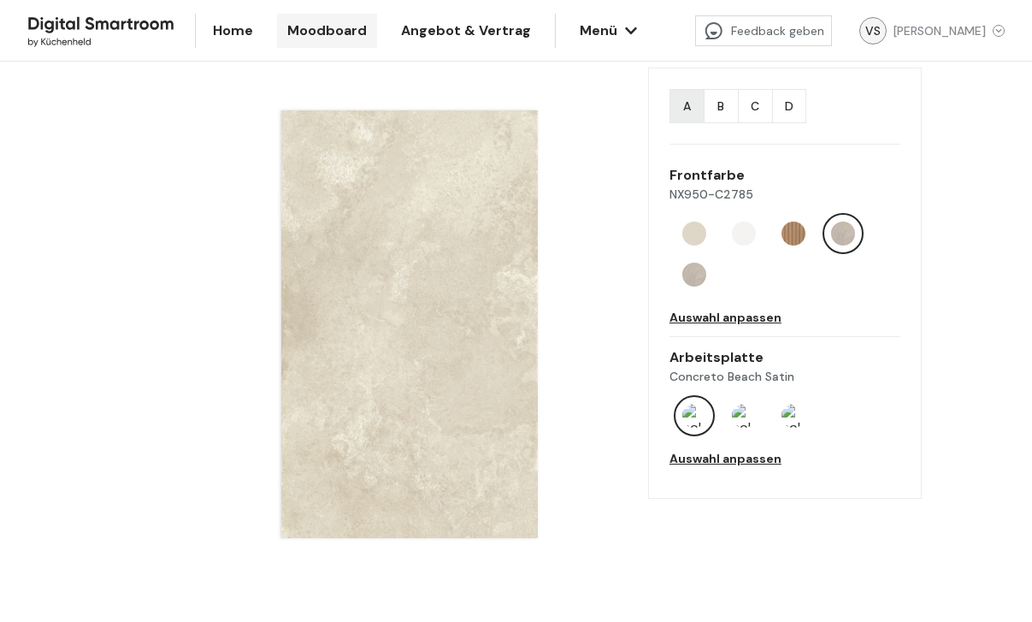
scroll to position [112, 0]
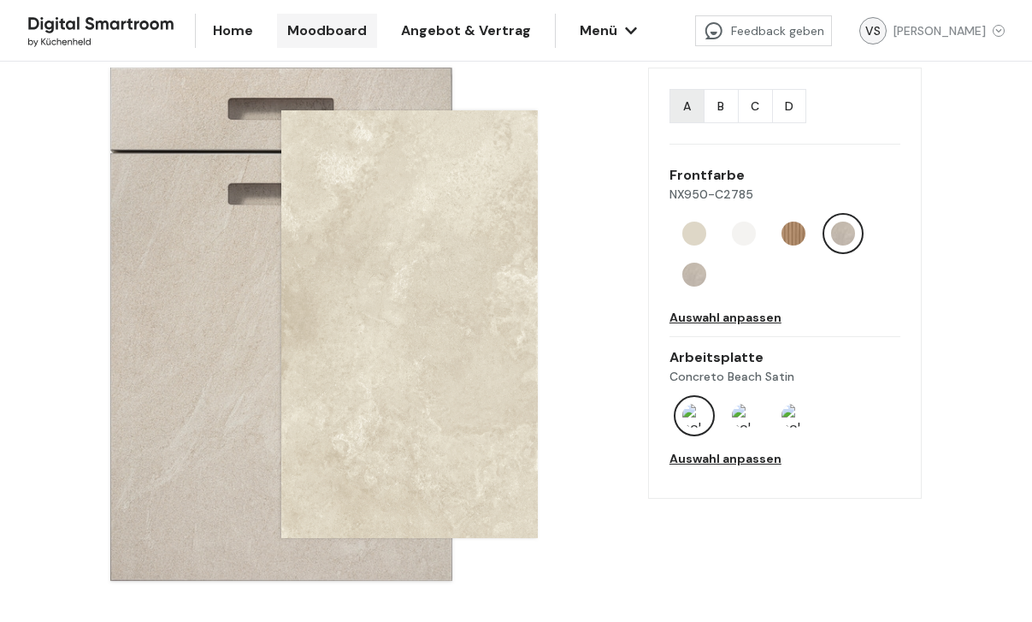
click at [746, 416] on img at bounding box center [744, 416] width 24 height 24
click at [800, 420] on img at bounding box center [794, 416] width 24 height 24
click at [754, 420] on img at bounding box center [744, 416] width 24 height 24
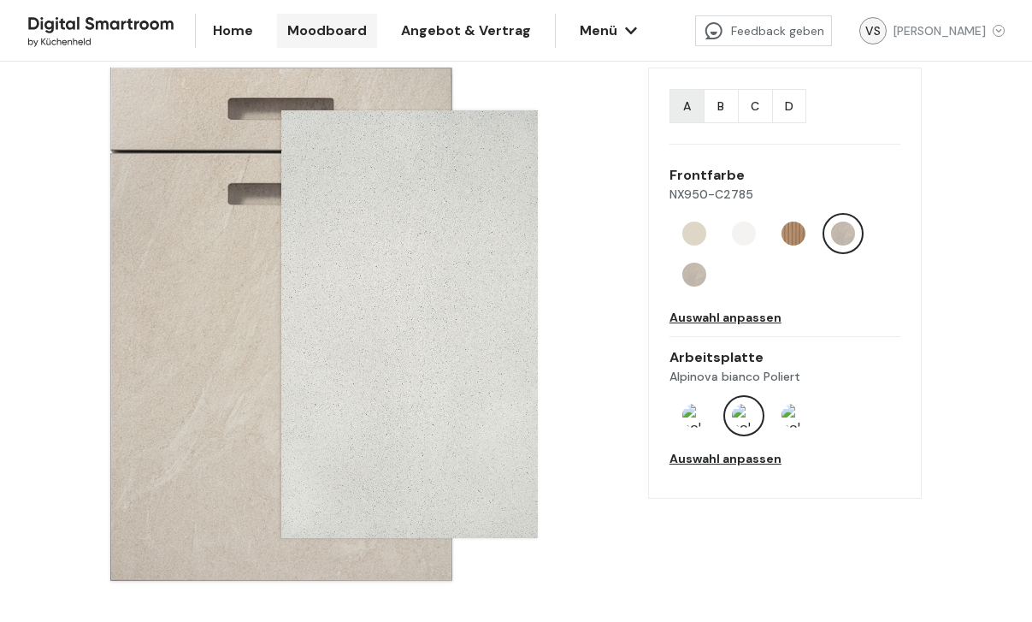
click at [745, 415] on img at bounding box center [744, 416] width 24 height 24
click at [752, 231] on img at bounding box center [744, 233] width 24 height 24
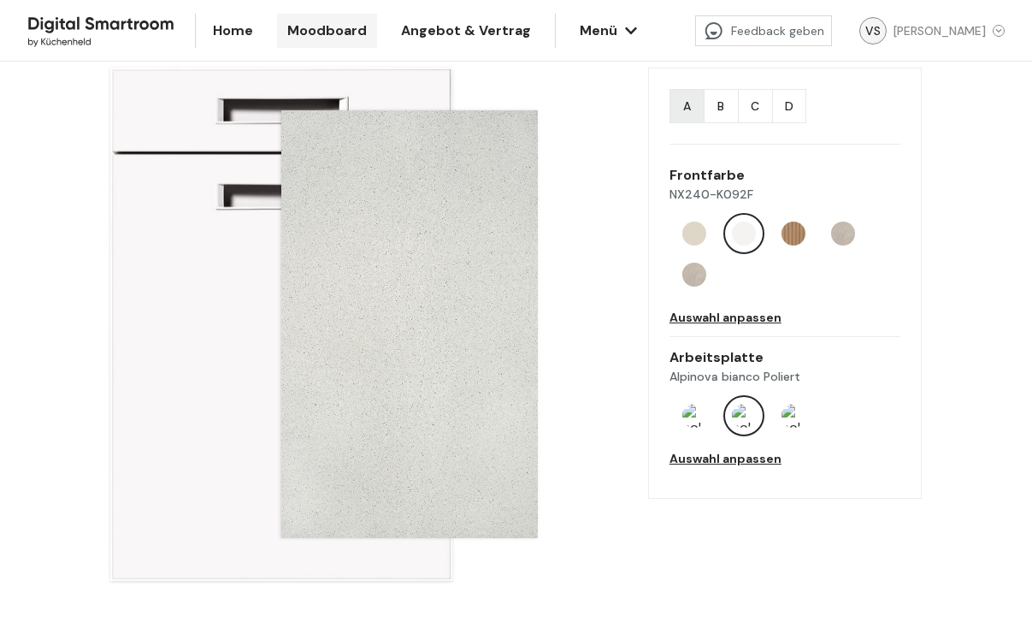
click at [791, 416] on img at bounding box center [794, 416] width 24 height 24
click at [750, 417] on img at bounding box center [744, 416] width 24 height 24
click at [792, 410] on img at bounding box center [794, 416] width 24 height 24
